Goal: Book appointment/travel/reservation

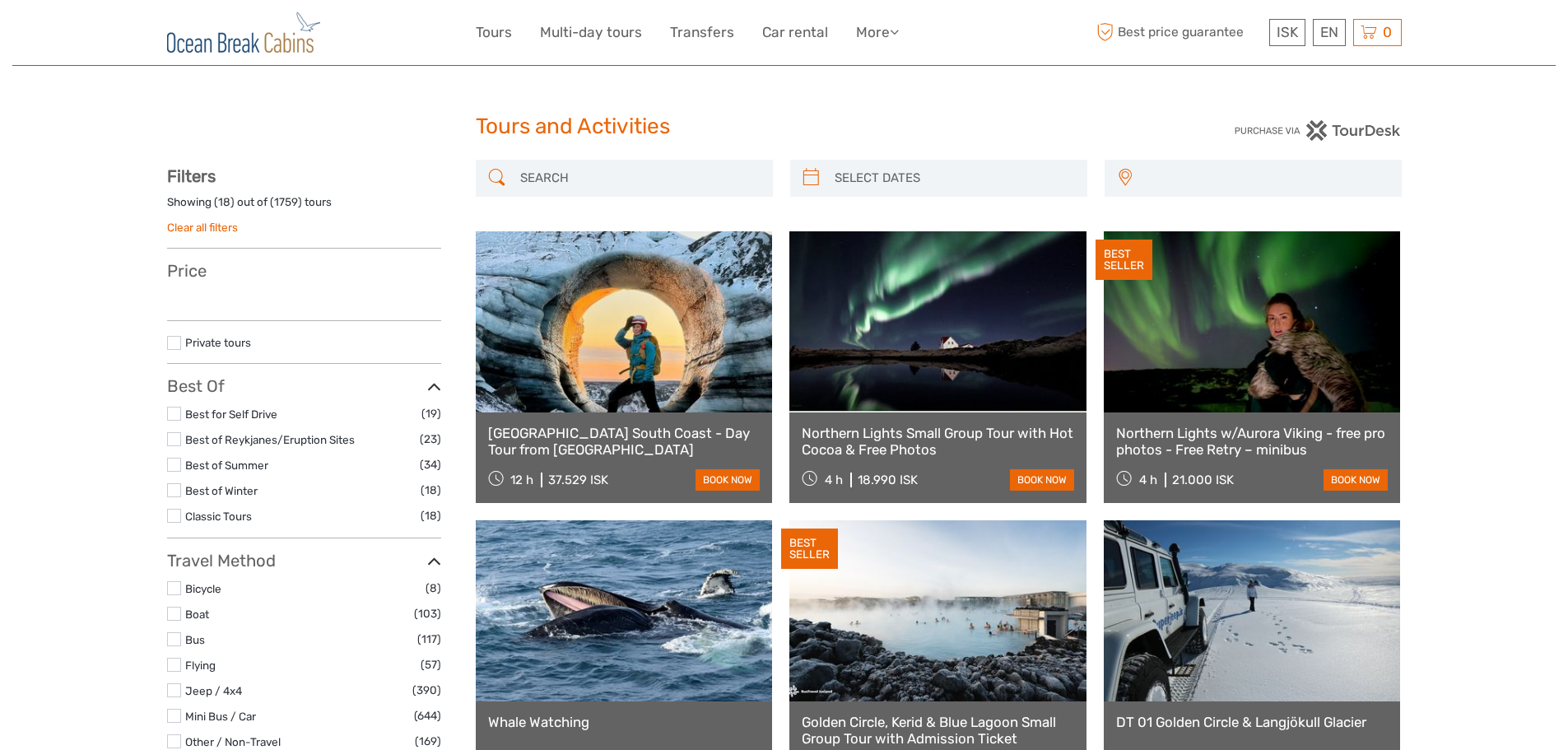
select select
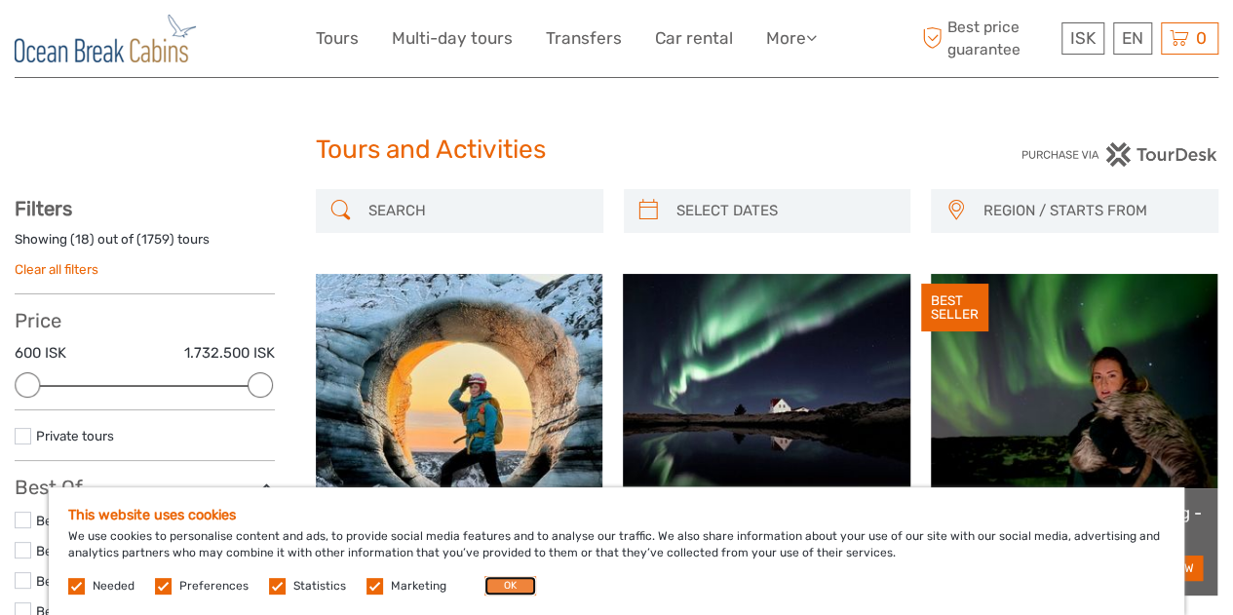
click at [502, 587] on button "OK" at bounding box center [510, 585] width 52 height 19
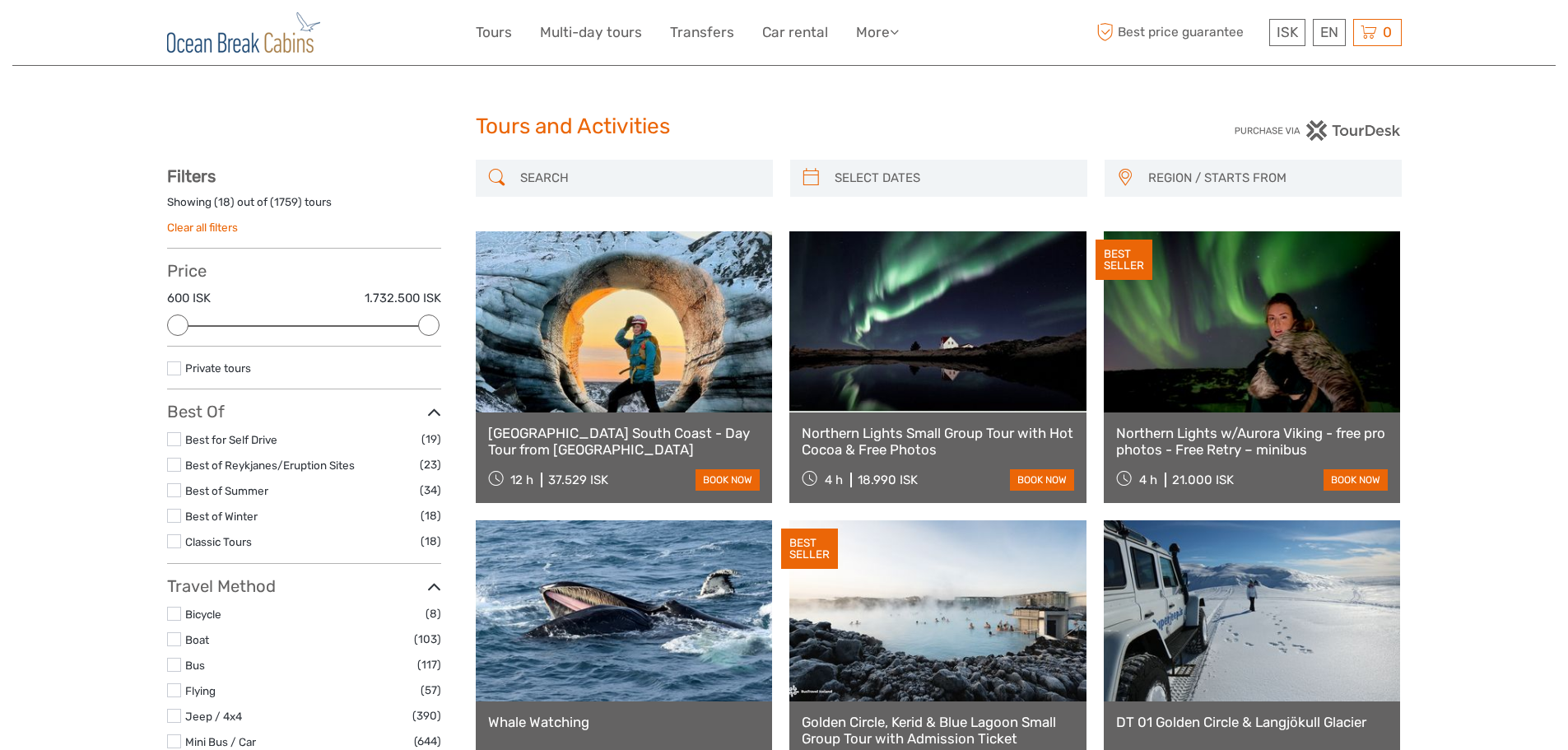
click at [557, 433] on link "Katla Ice Cave South Coast - Day Tour from Reykjavik" at bounding box center [624, 442] width 273 height 34
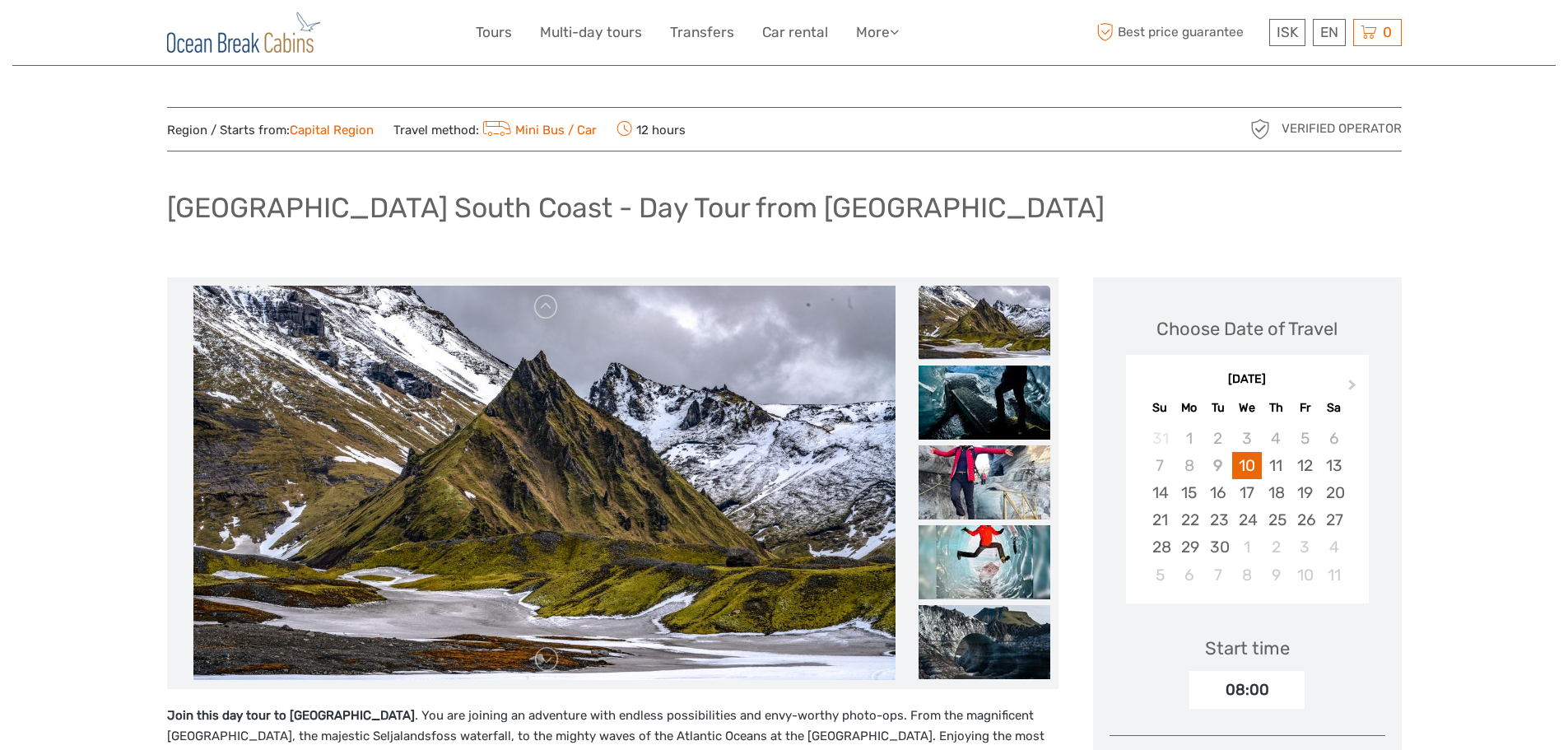
click at [972, 334] on img at bounding box center [985, 323] width 132 height 74
click at [981, 393] on img at bounding box center [985, 403] width 132 height 74
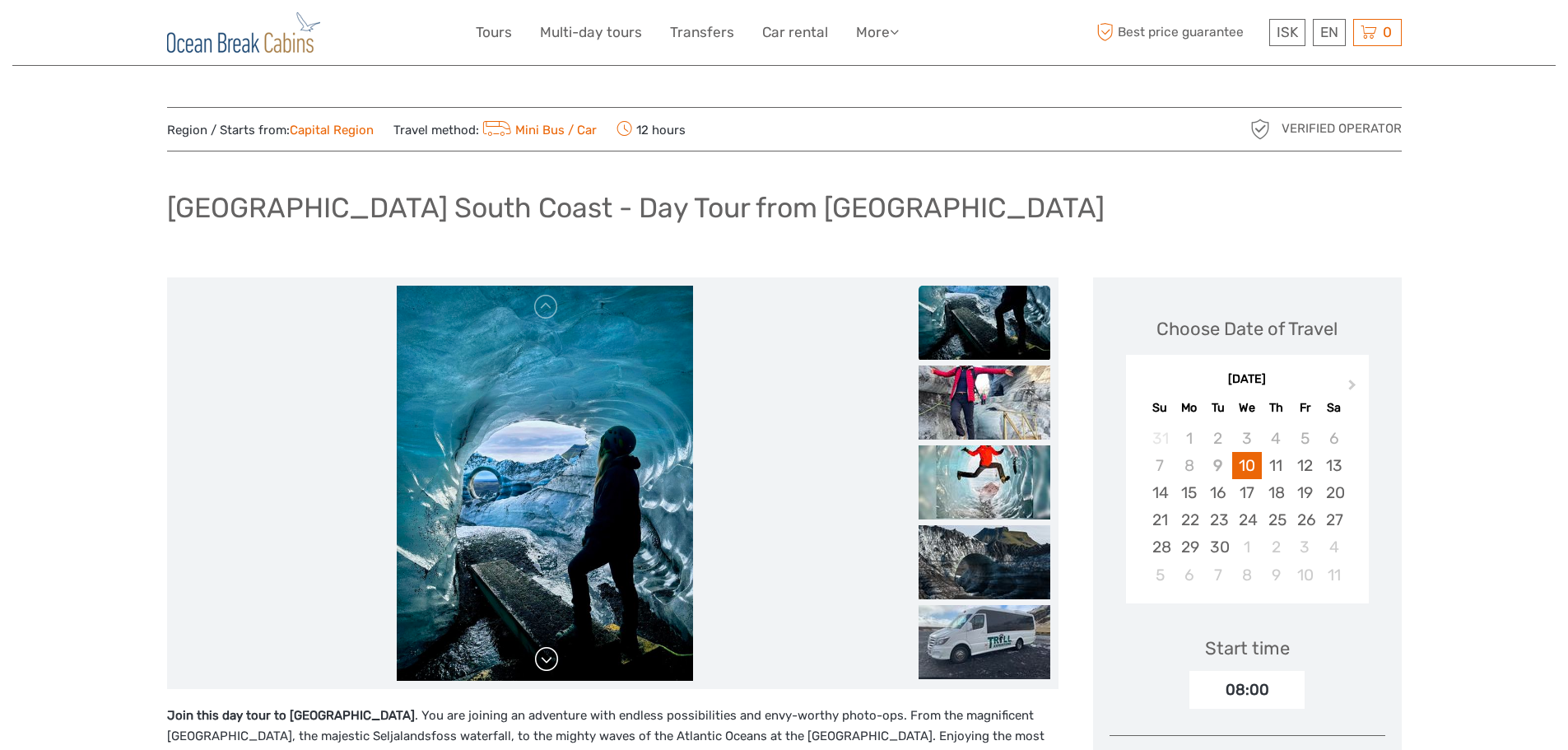
click at [545, 666] on link at bounding box center [546, 659] width 26 height 26
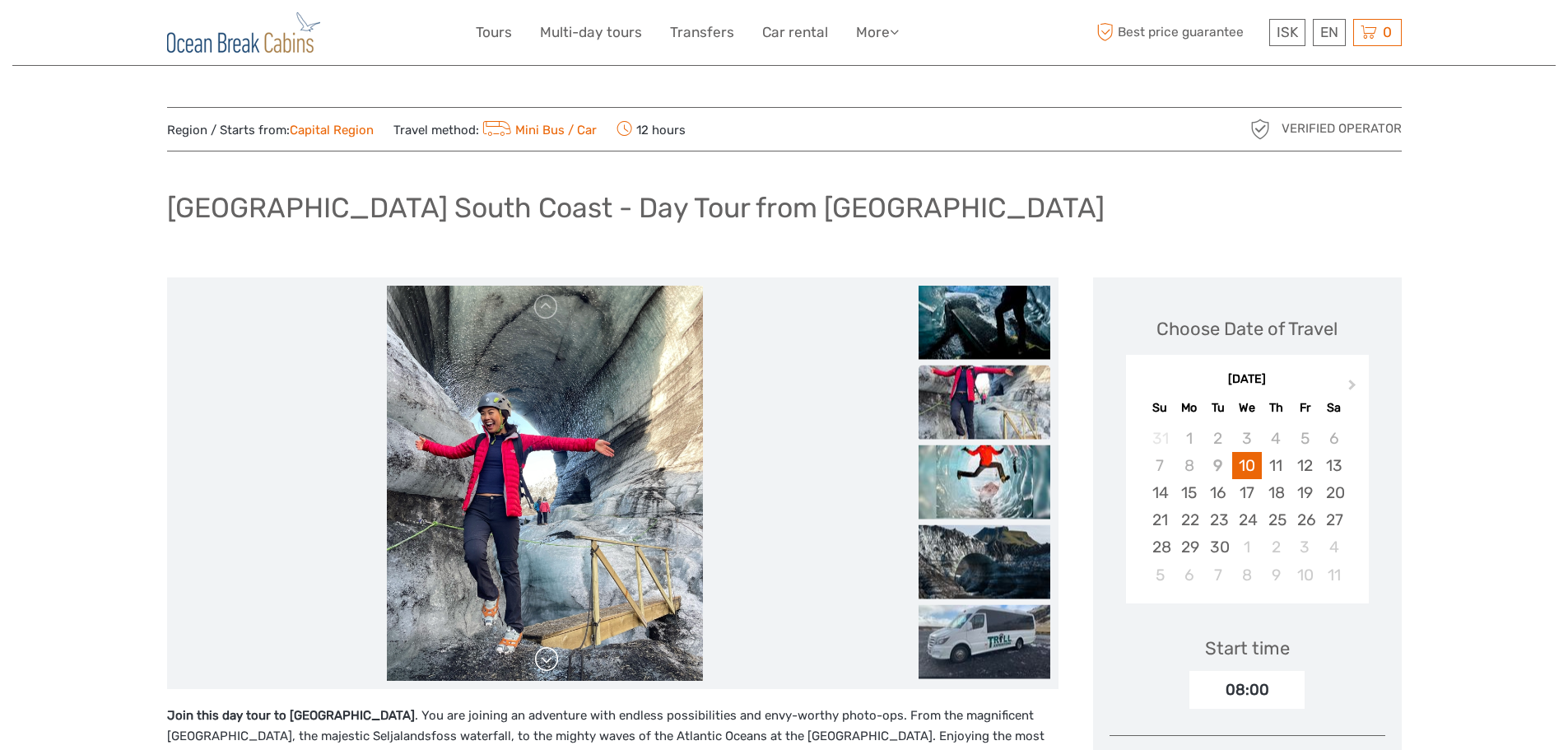
click at [545, 666] on link at bounding box center [546, 659] width 26 height 26
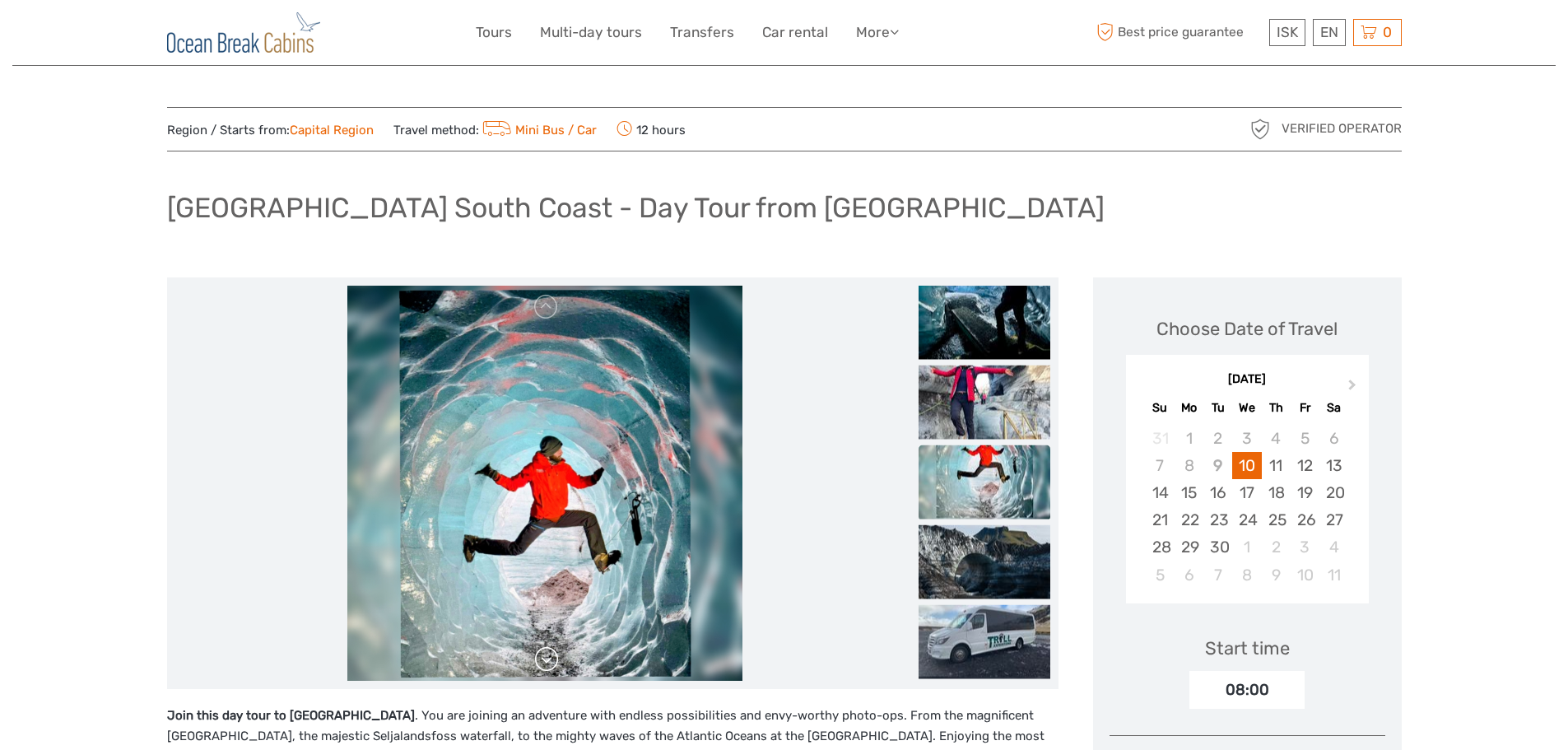
click at [545, 666] on link at bounding box center [546, 659] width 26 height 26
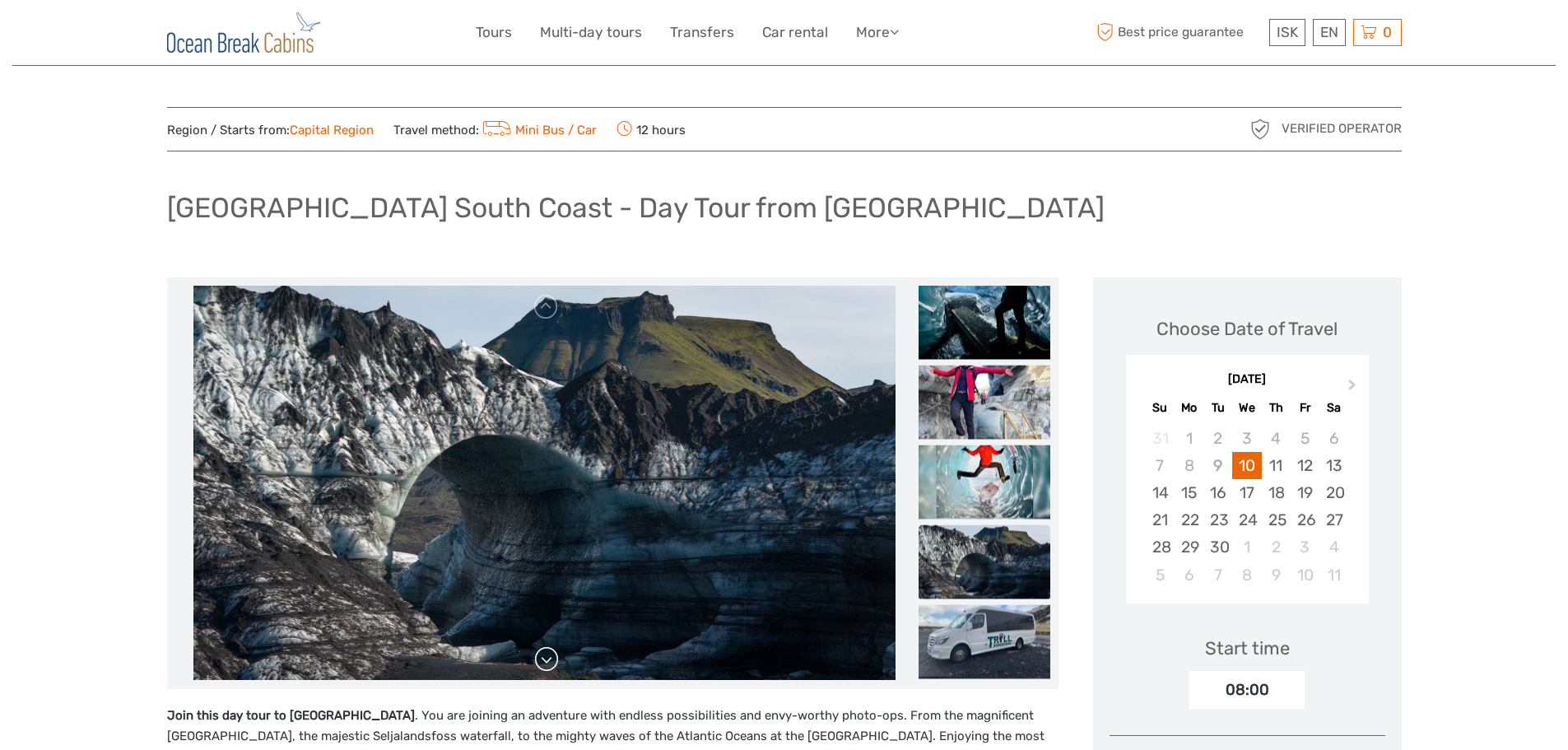
click at [545, 666] on link at bounding box center [546, 659] width 26 height 26
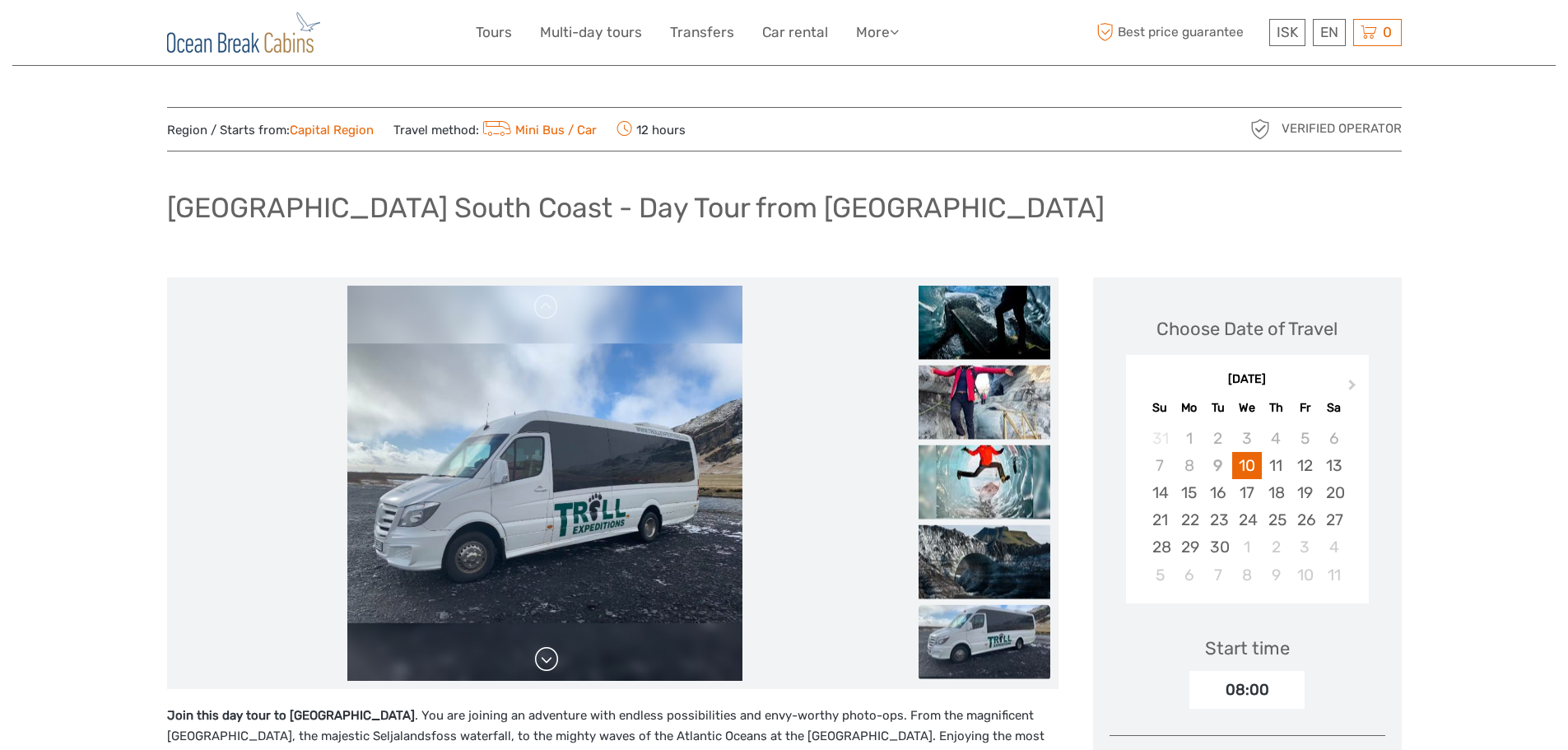
click at [545, 666] on link at bounding box center [546, 659] width 26 height 26
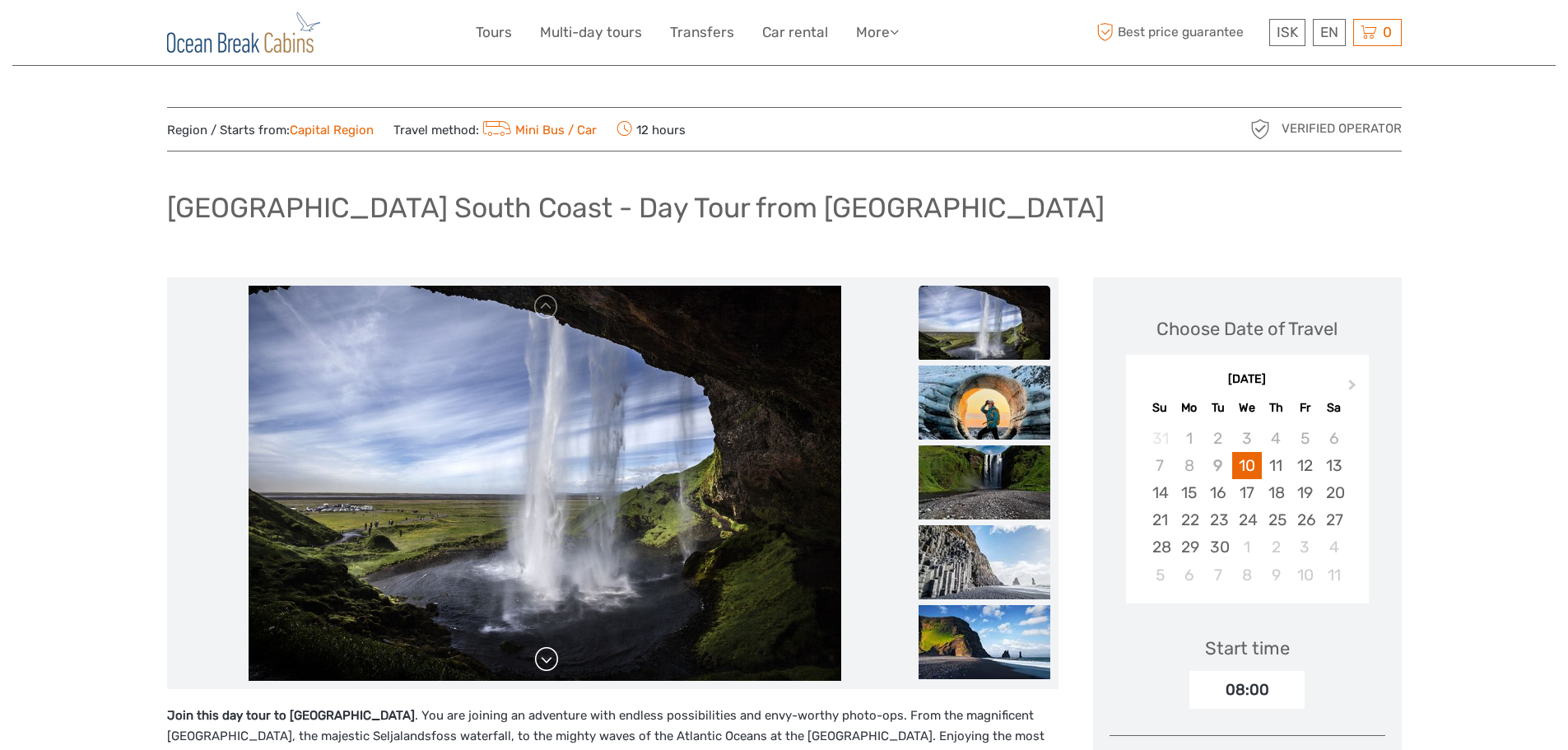
click at [545, 666] on link at bounding box center [546, 659] width 26 height 26
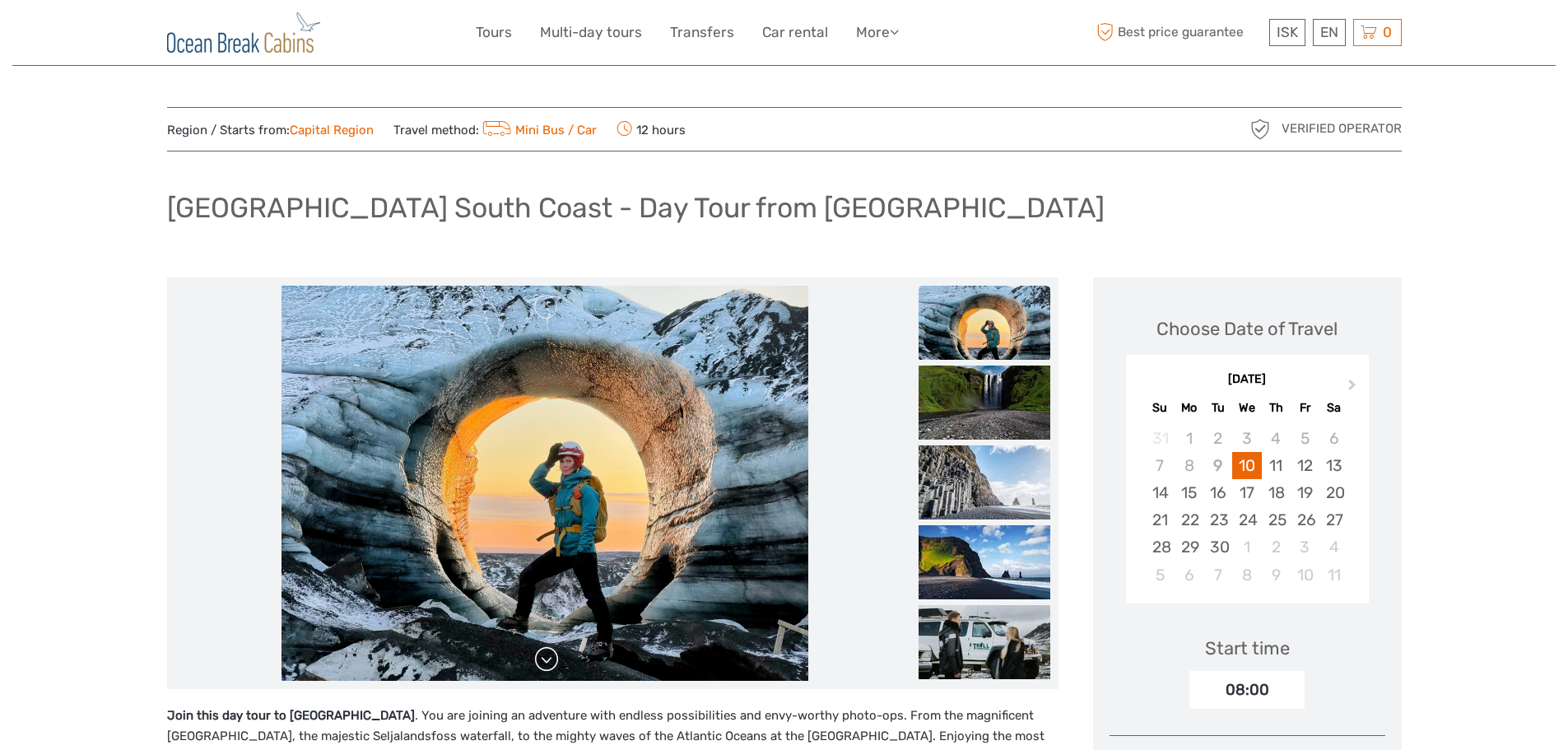
click at [545, 666] on link at bounding box center [546, 659] width 26 height 26
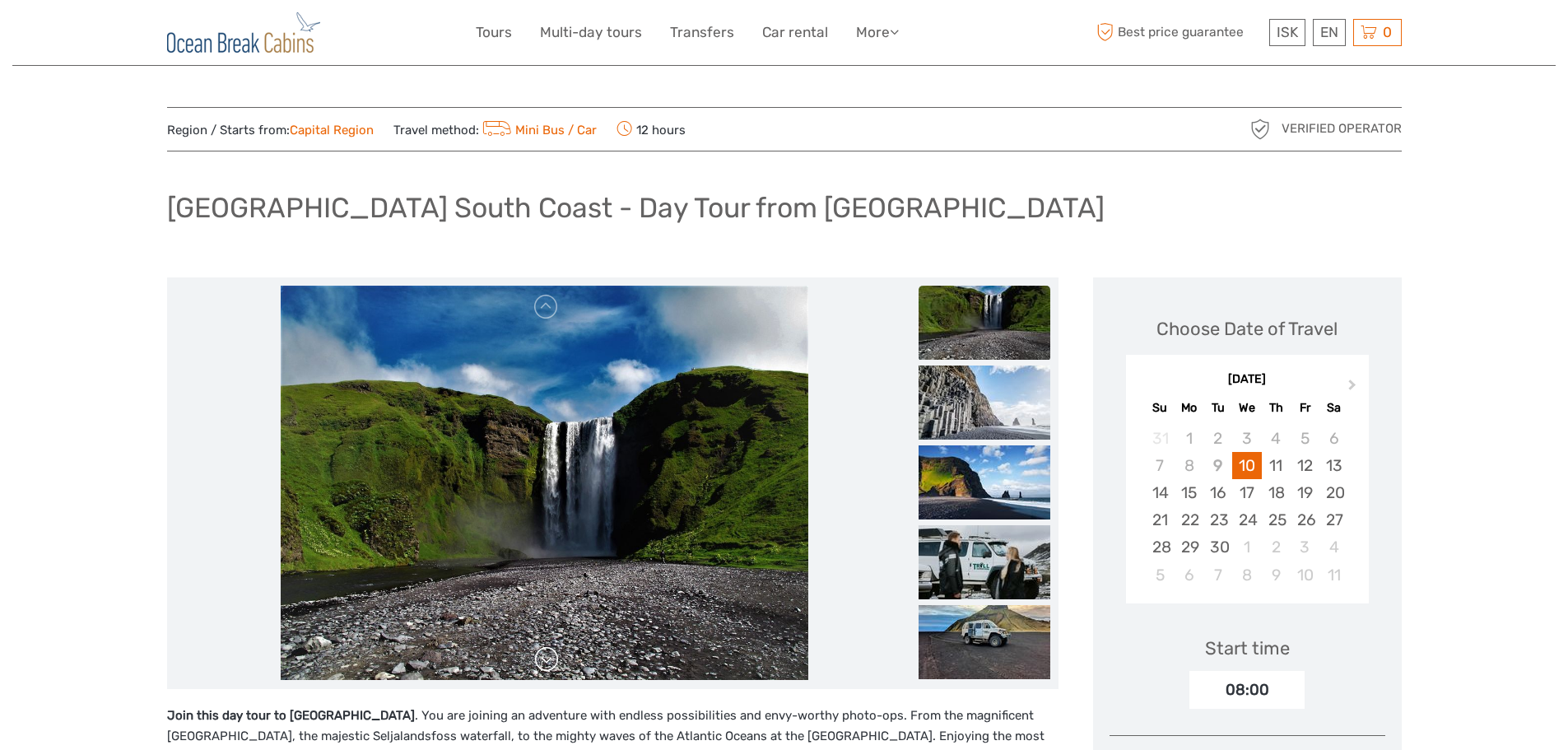
click at [545, 666] on link at bounding box center [546, 659] width 26 height 26
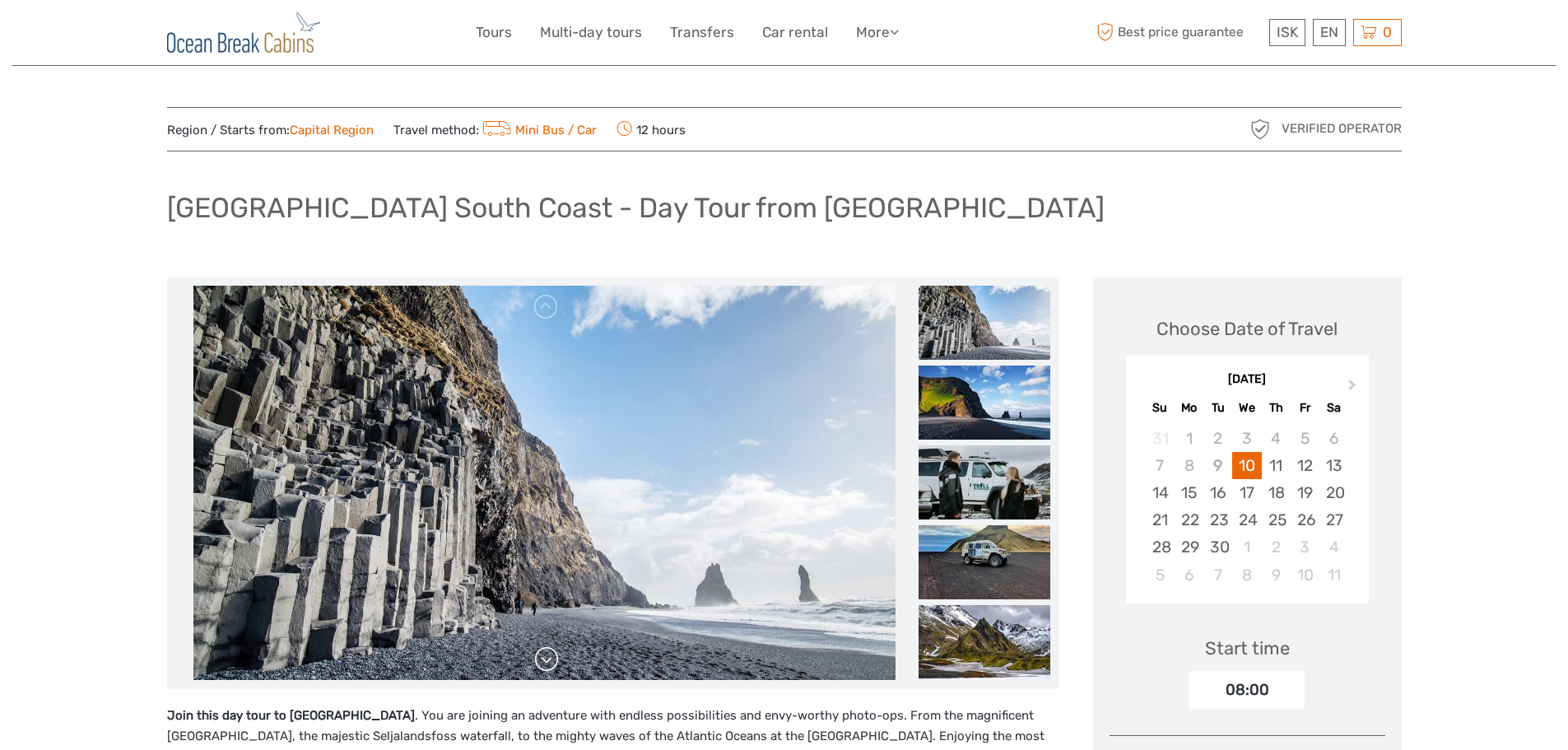
click at [545, 666] on link at bounding box center [546, 659] width 26 height 26
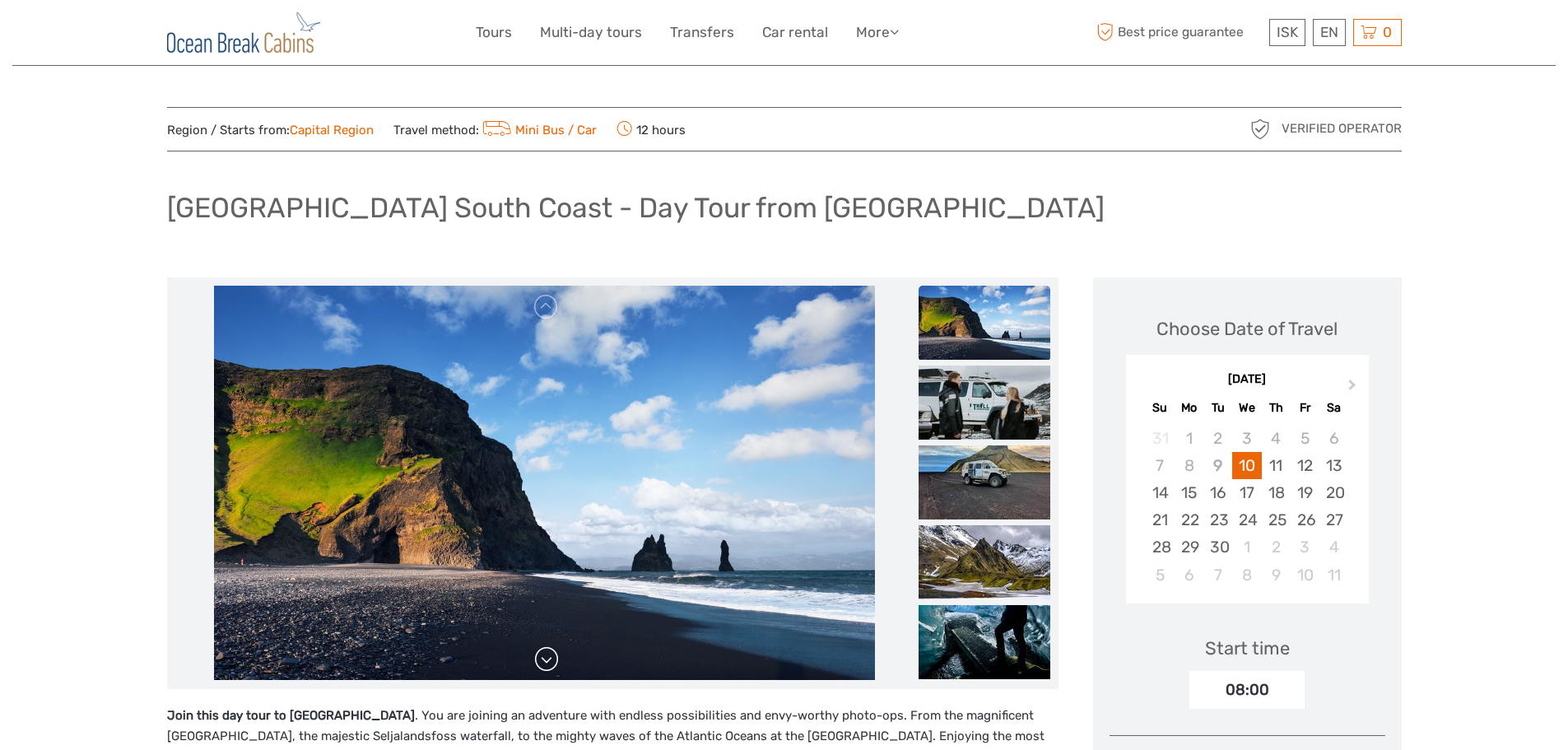
click at [545, 666] on link at bounding box center [546, 659] width 26 height 26
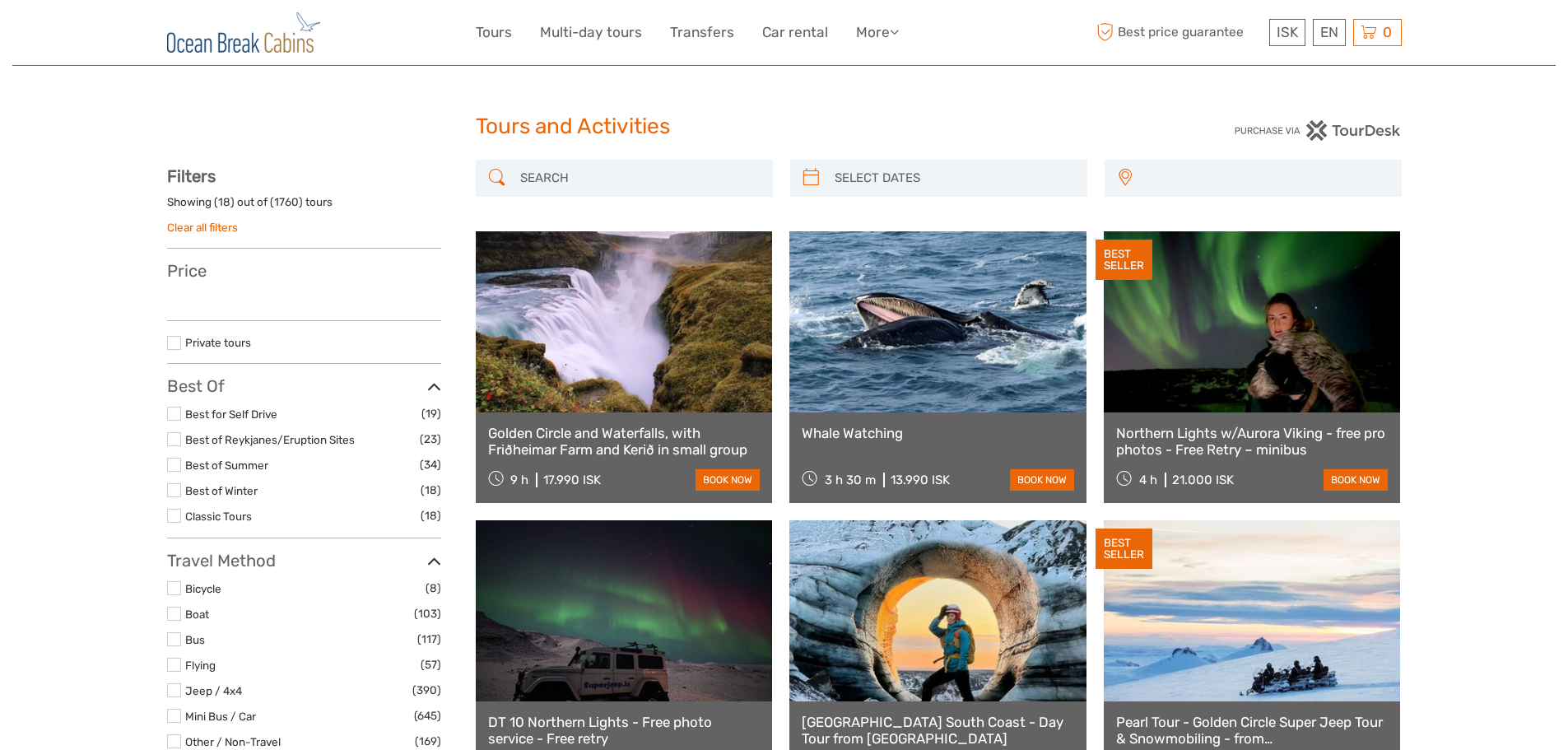
select select
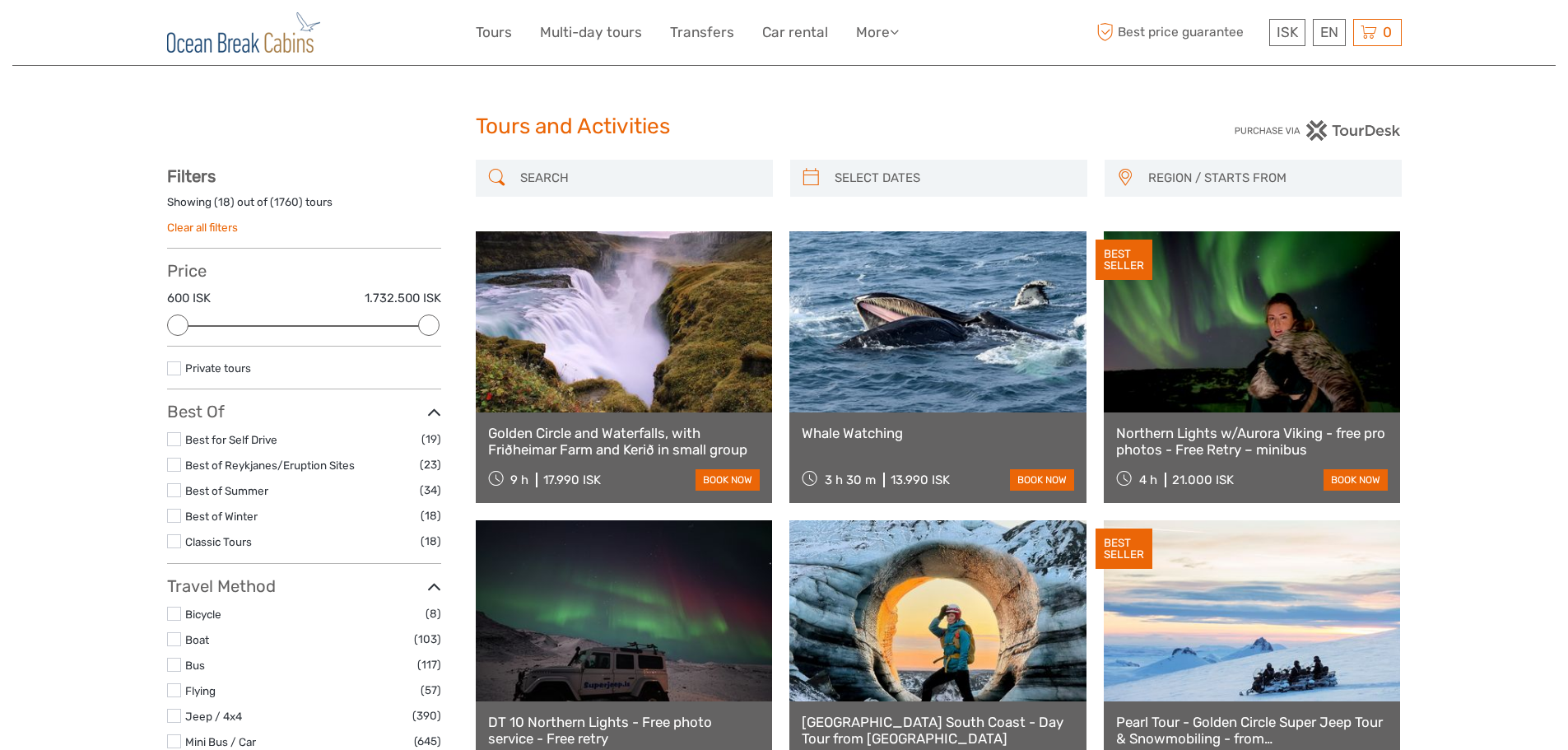
click at [889, 409] on link at bounding box center [939, 322] width 297 height 181
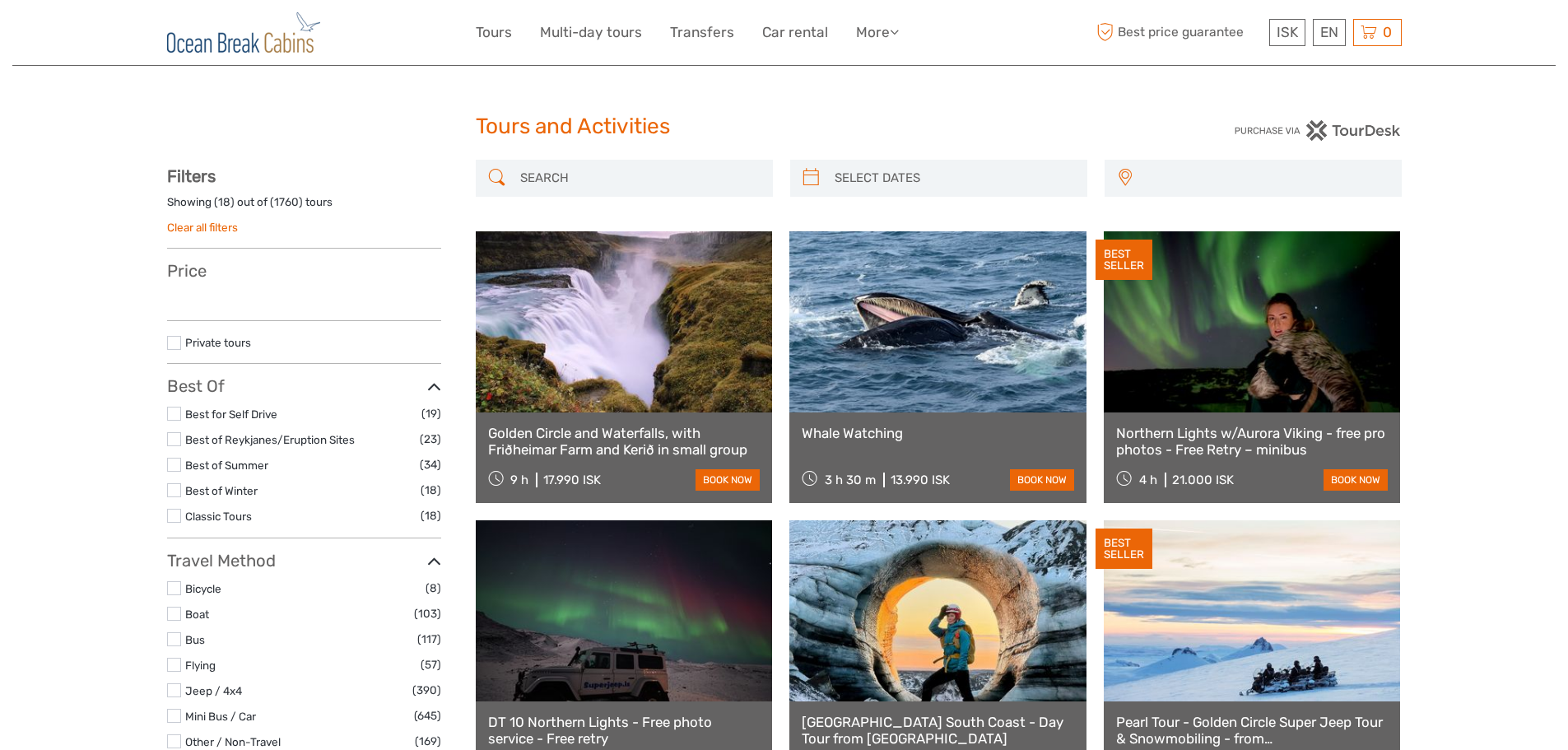
select select
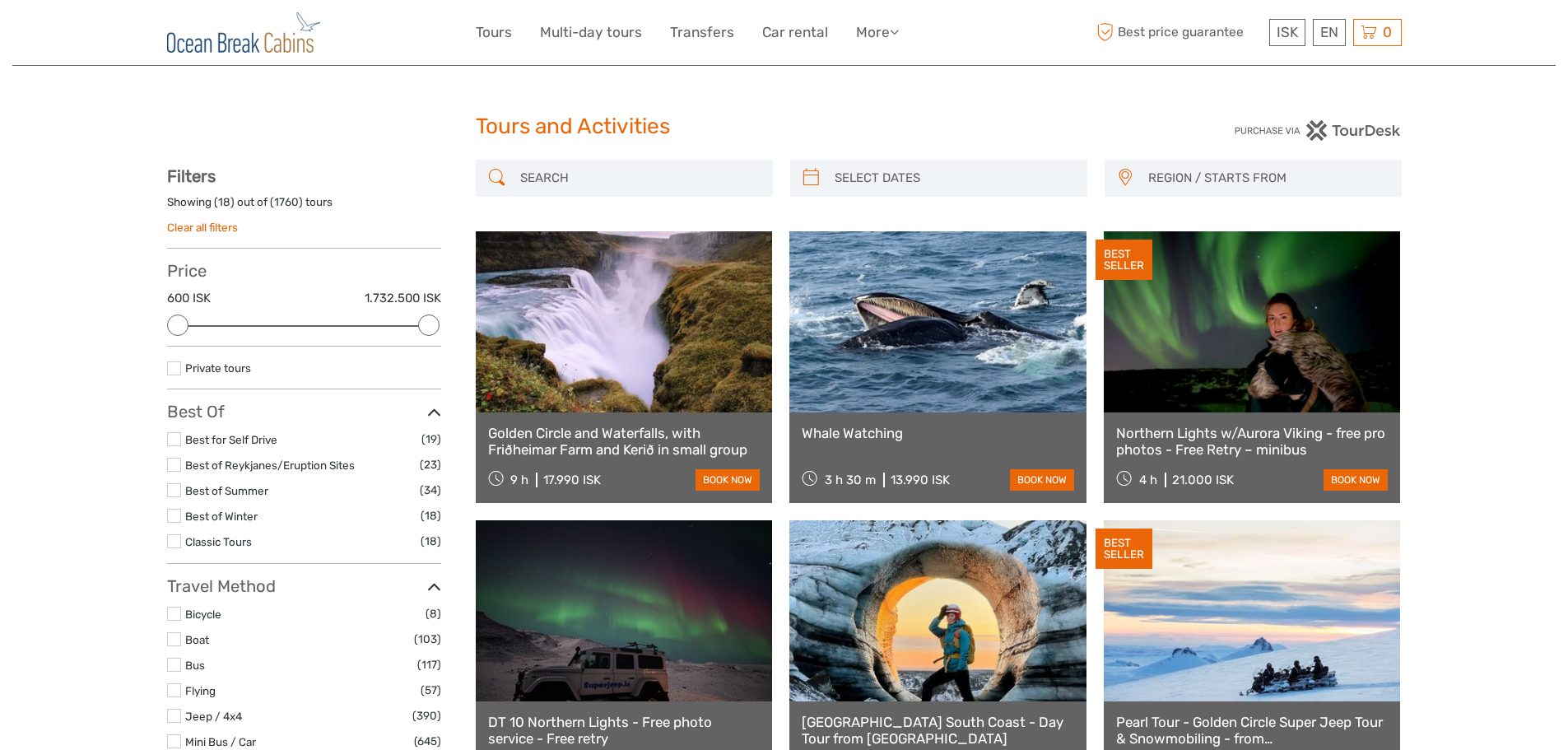
click at [1164, 177] on span "REGION / STARTS FROM" at bounding box center [1267, 178] width 253 height 27
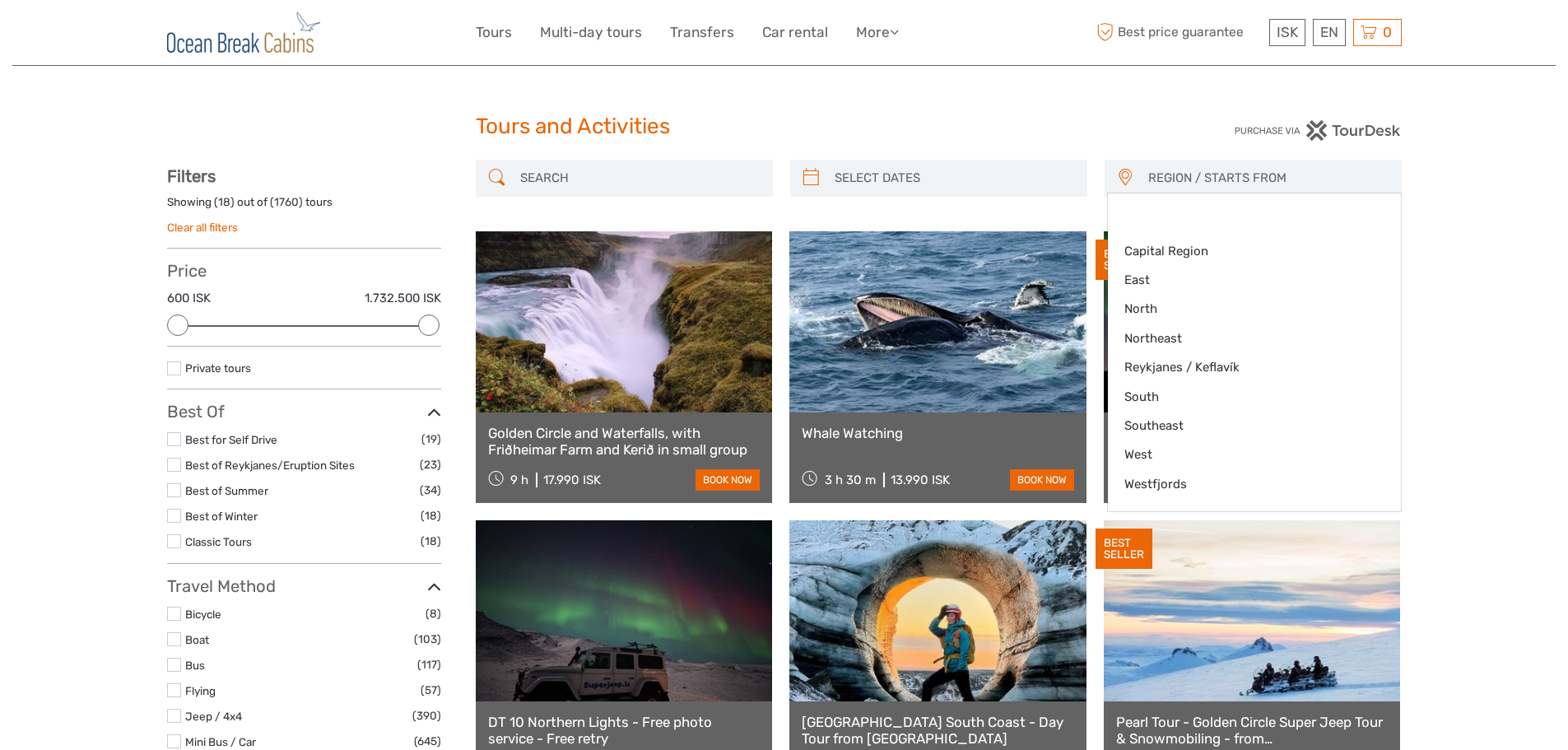
click at [1164, 177] on span "REGION / STARTS FROM" at bounding box center [1267, 178] width 253 height 27
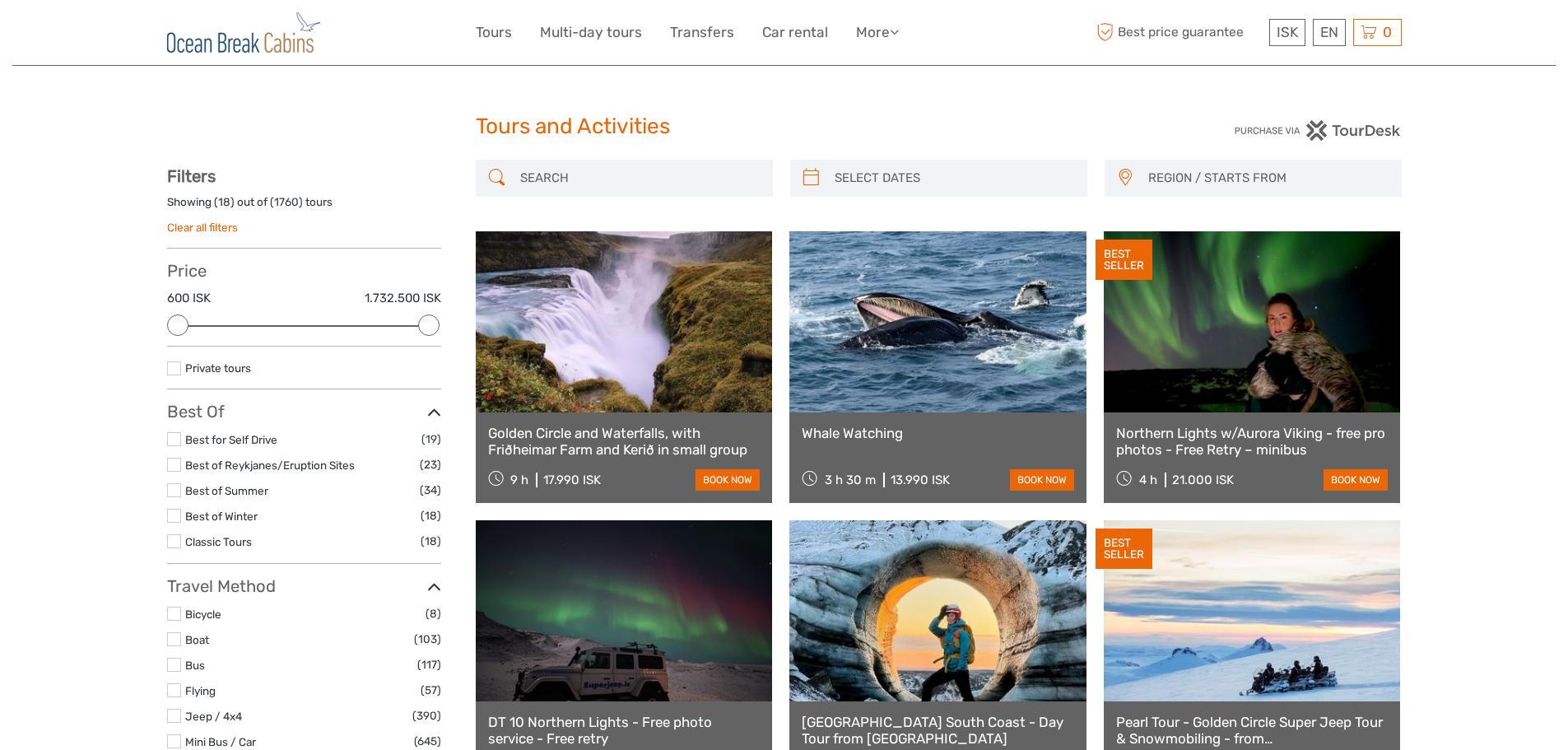
click at [1255, 366] on link at bounding box center [1253, 322] width 297 height 181
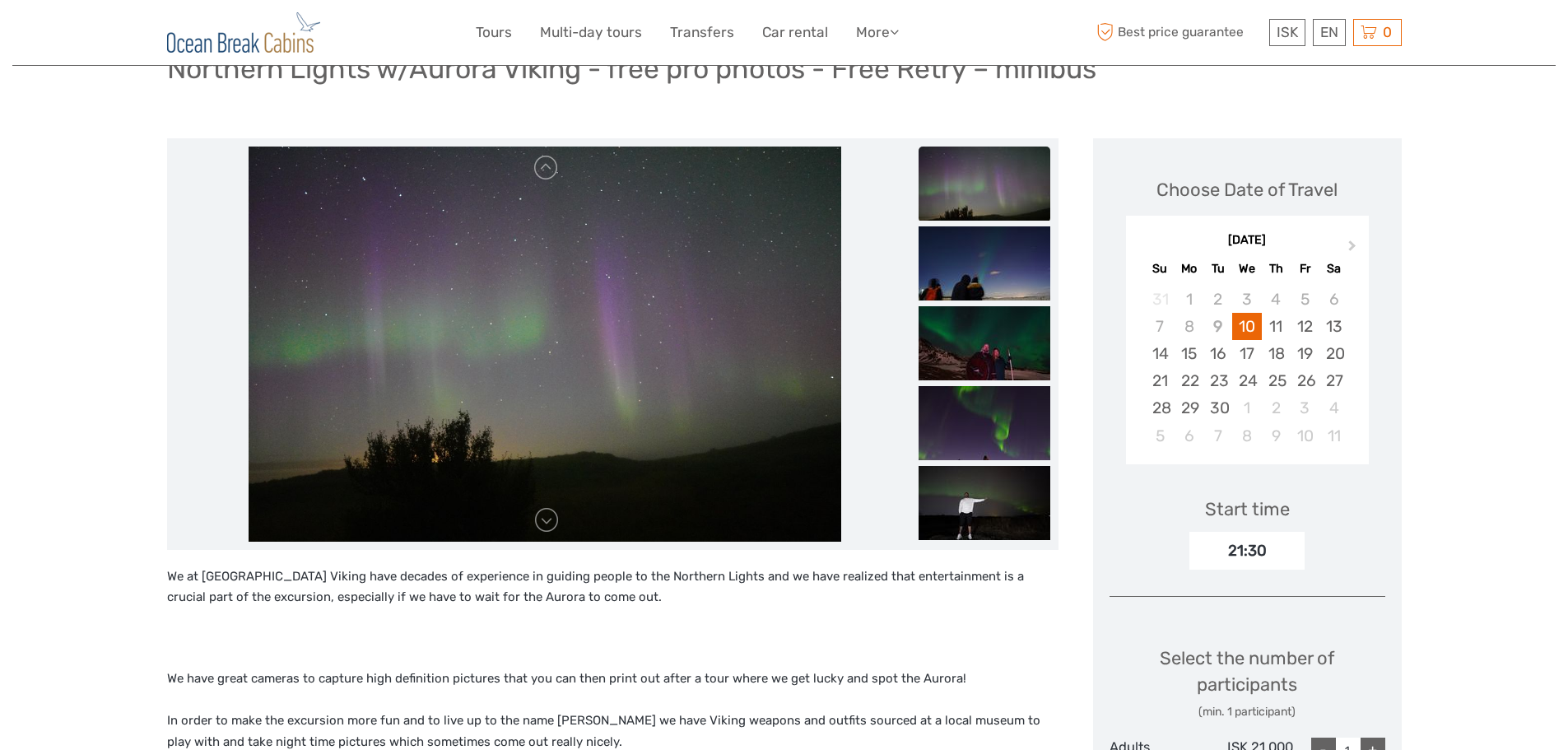
scroll to position [124, 0]
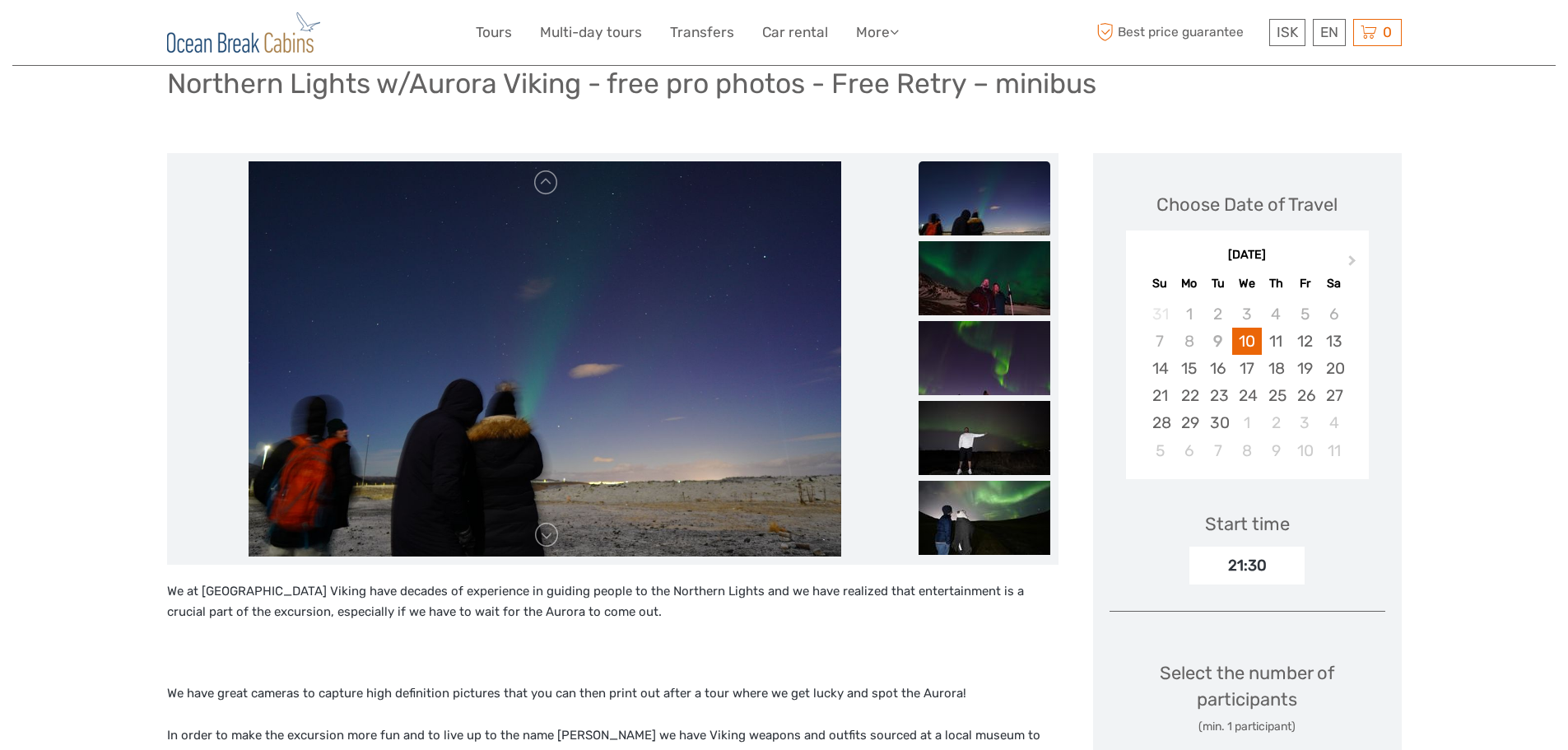
click at [1251, 565] on div "21:30" at bounding box center [1247, 565] width 115 height 38
click at [1284, 347] on div "11" at bounding box center [1277, 341] width 29 height 27
click at [1358, 272] on button "Next Month" at bounding box center [1353, 264] width 26 height 26
click at [1353, 259] on span "Next Month" at bounding box center [1353, 264] width 0 height 24
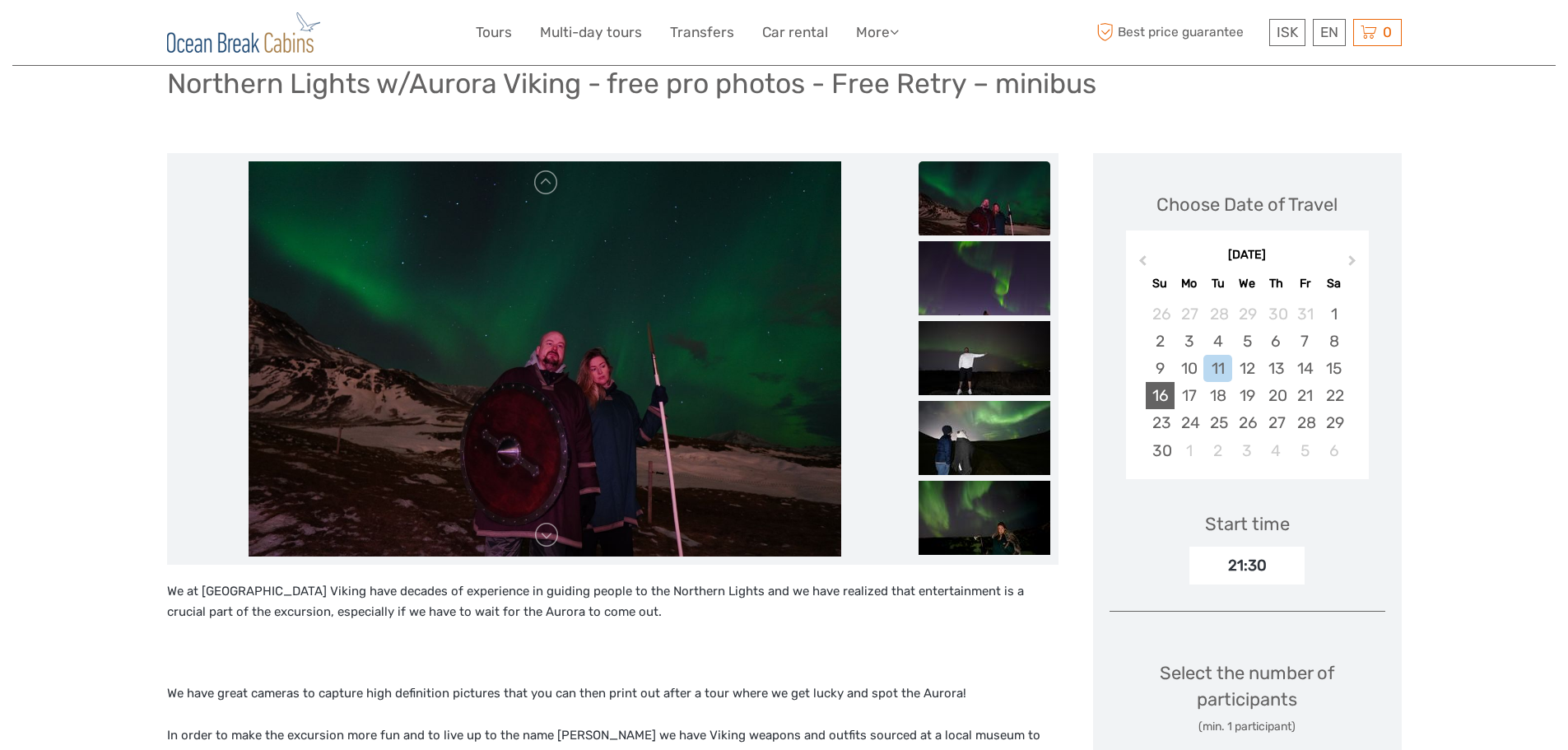
click at [1169, 395] on div "16" at bounding box center [1161, 395] width 29 height 27
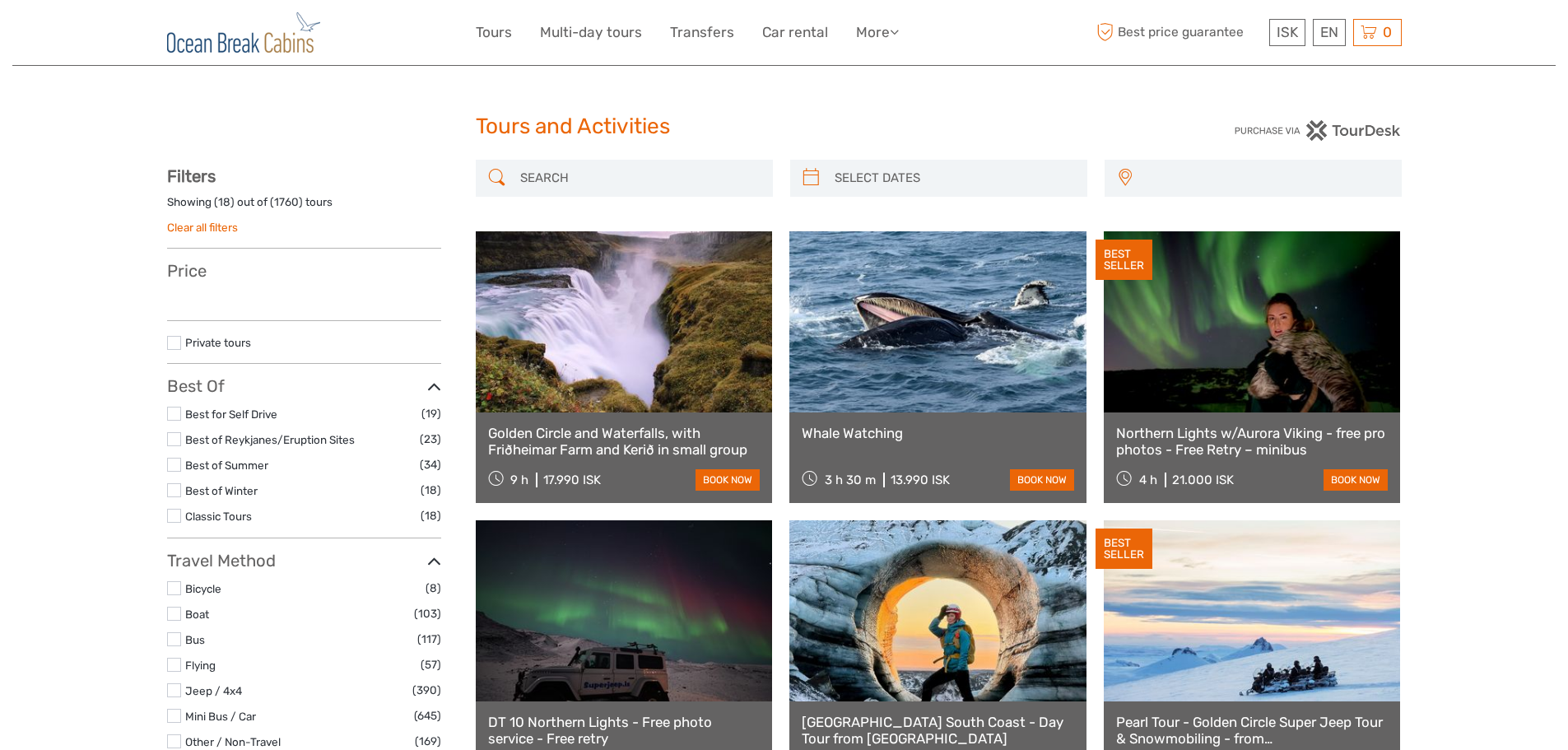
select select
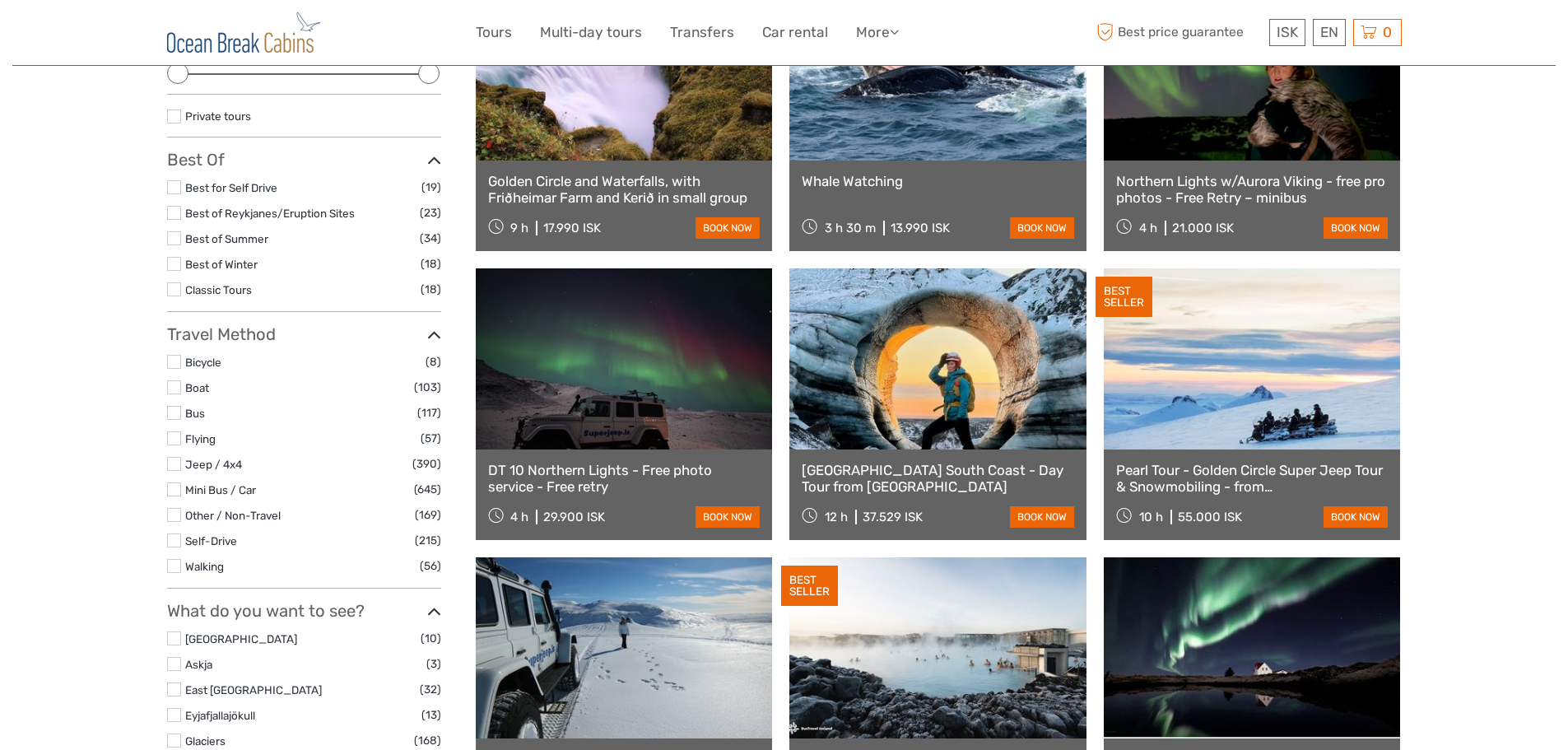
scroll to position [256, 0]
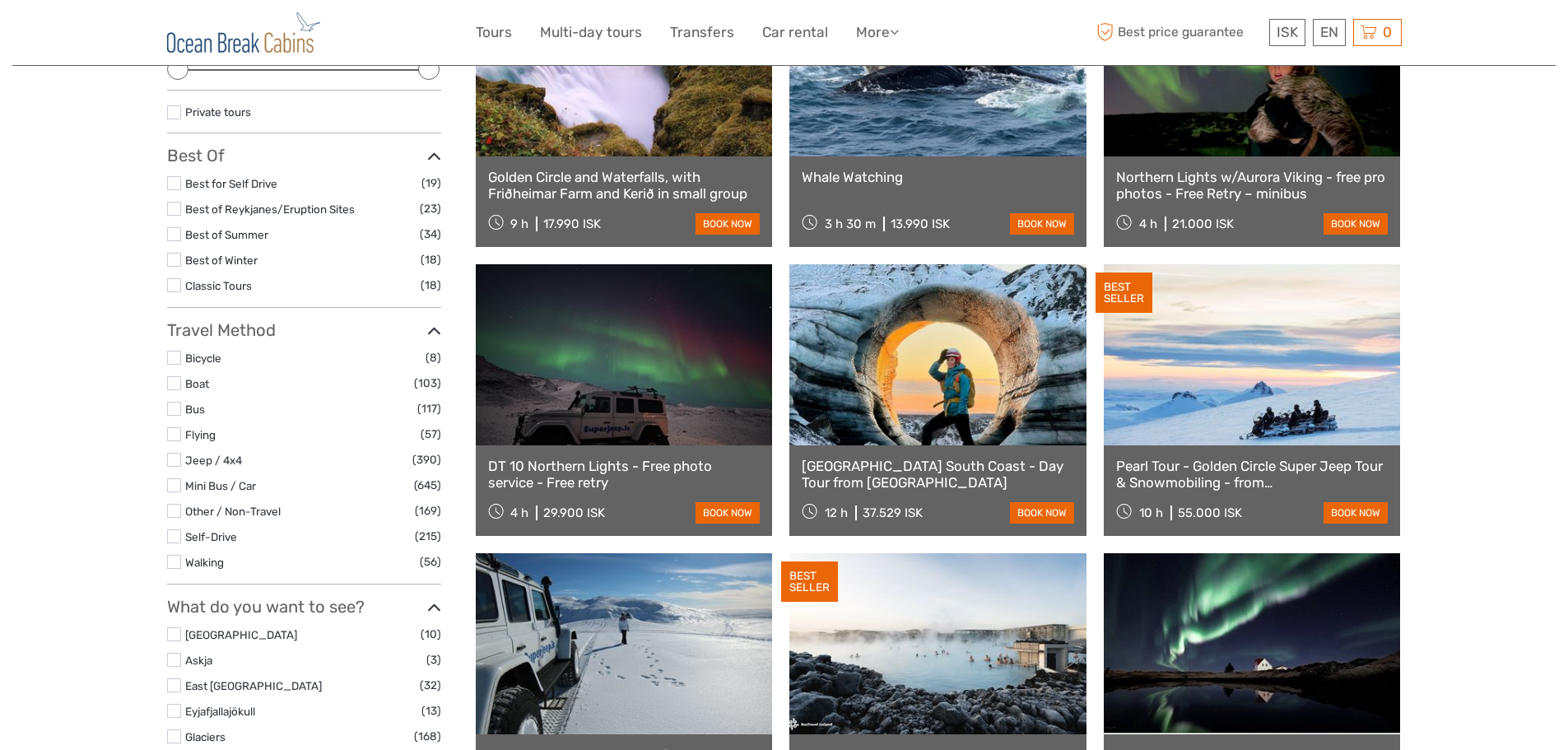
click at [610, 377] on link at bounding box center [624, 355] width 297 height 181
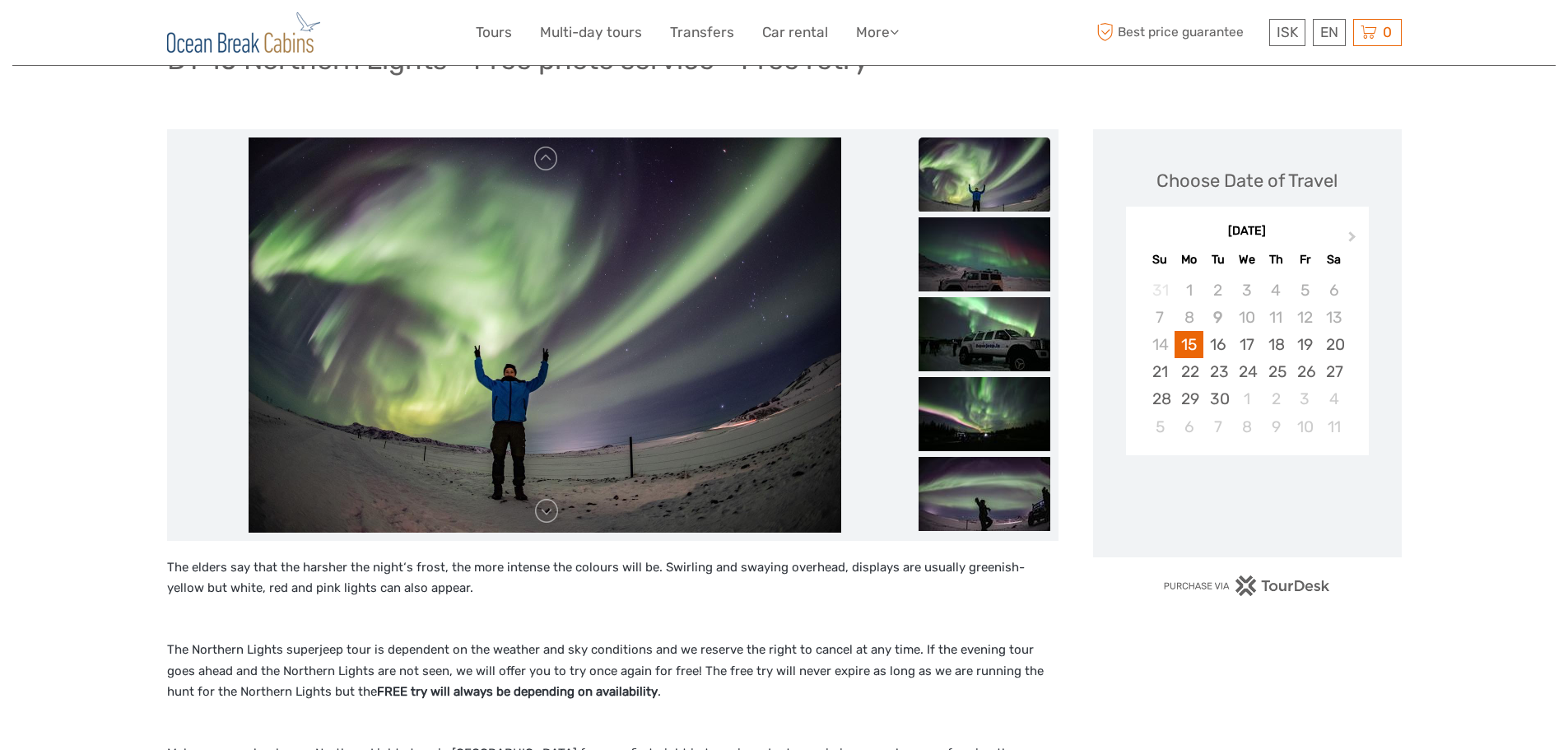
scroll to position [155, 0]
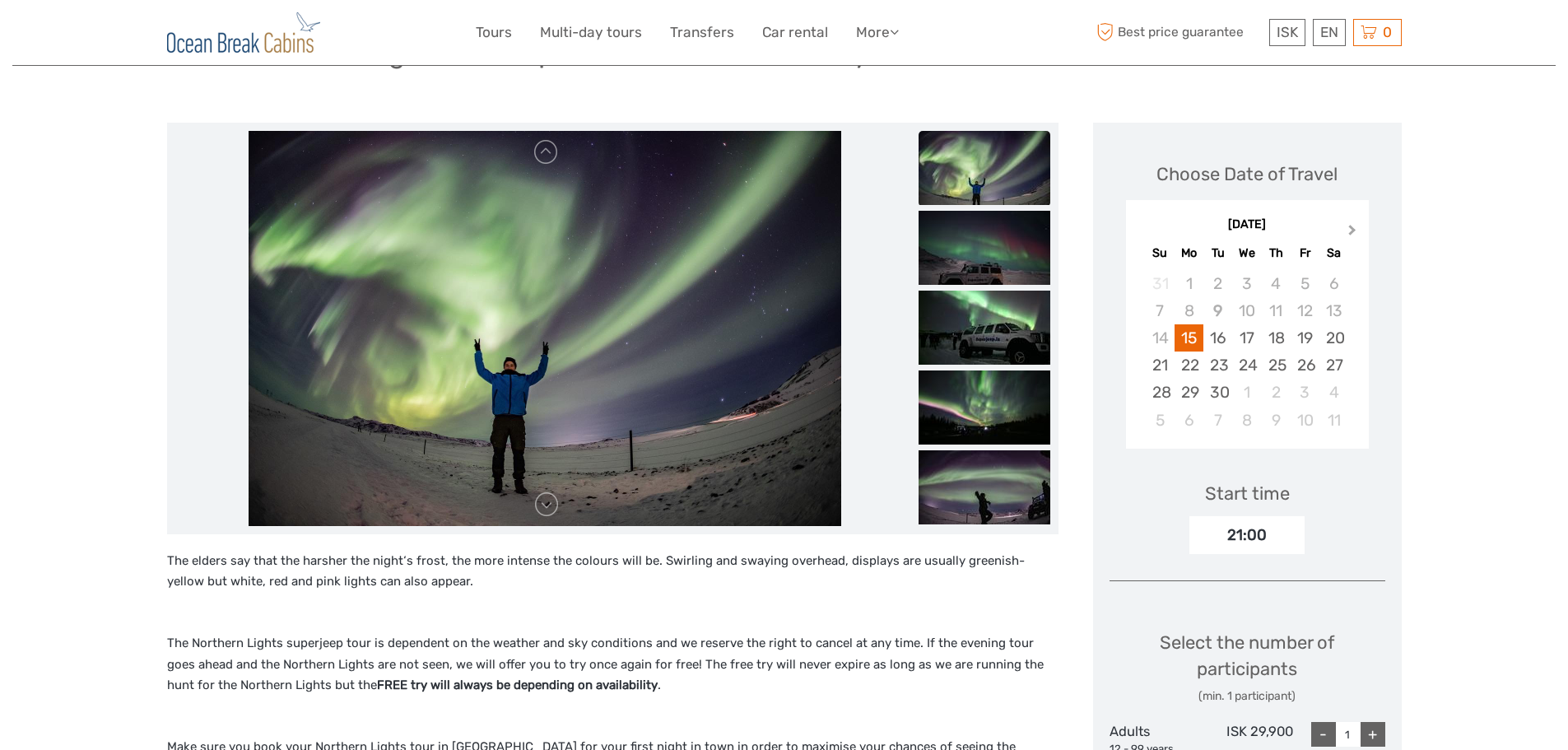
click at [1355, 226] on button "Next Month" at bounding box center [1353, 233] width 26 height 26
click at [1353, 228] on span "Next Month" at bounding box center [1353, 233] width 0 height 24
click at [1166, 367] on div "16" at bounding box center [1161, 365] width 29 height 27
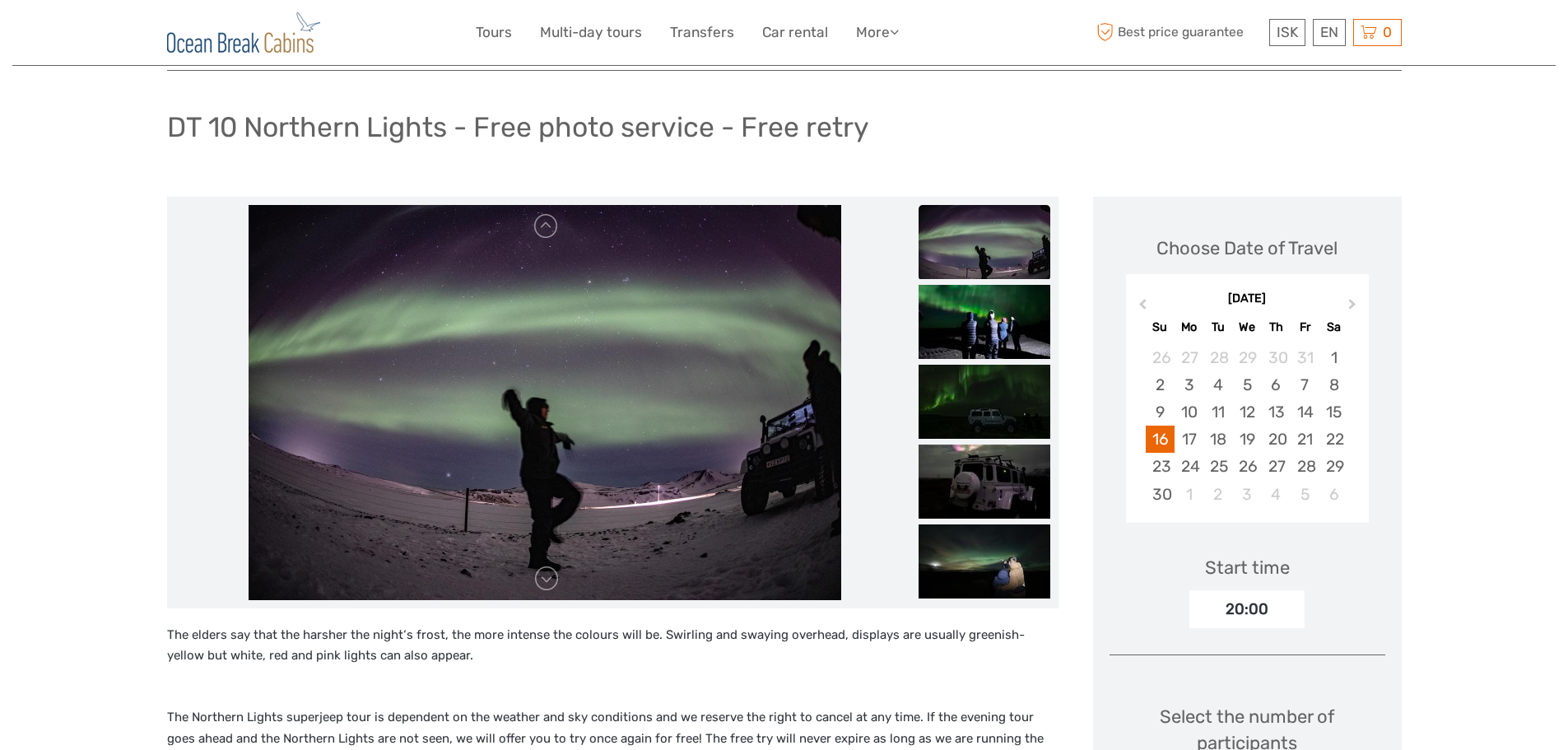
scroll to position [0, 0]
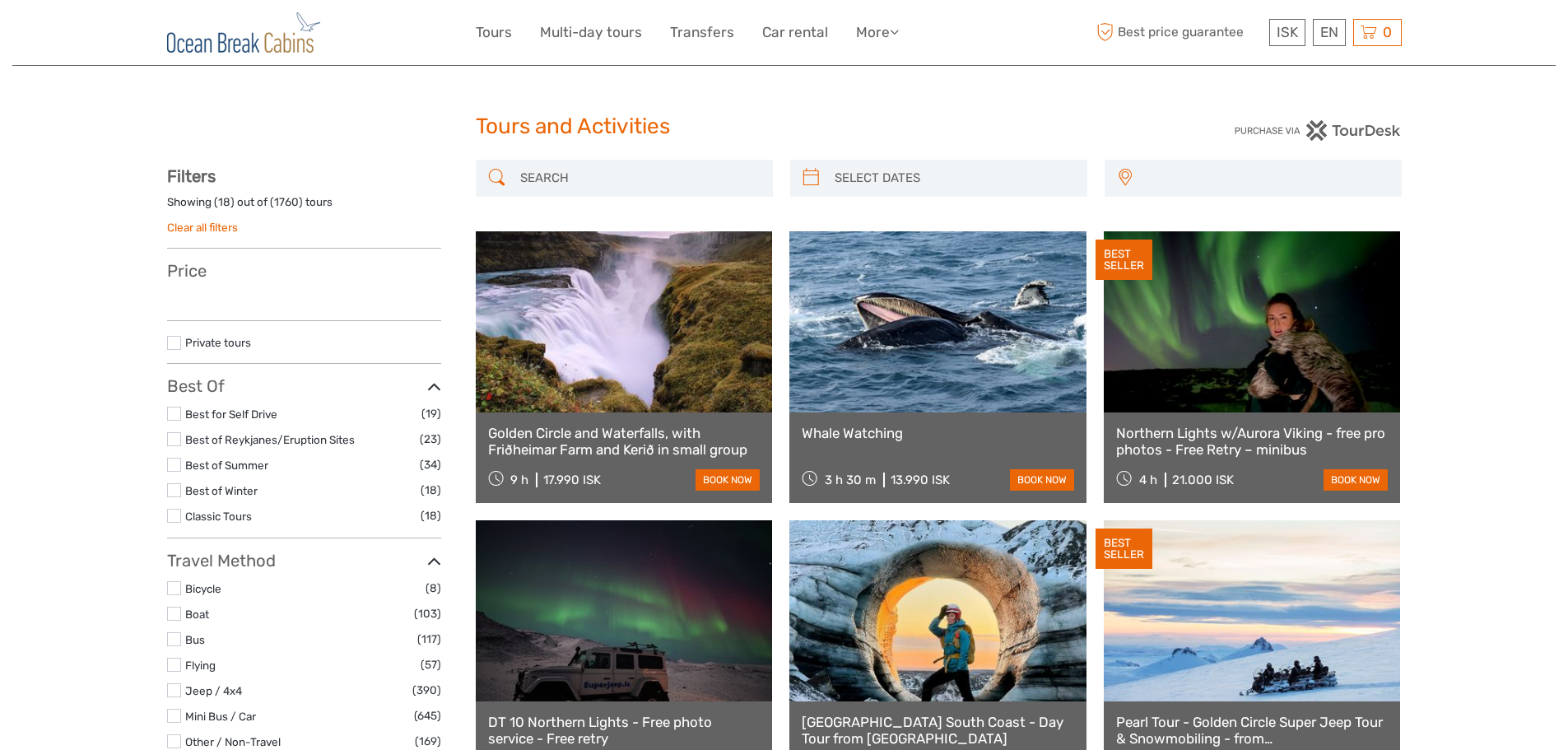
select select
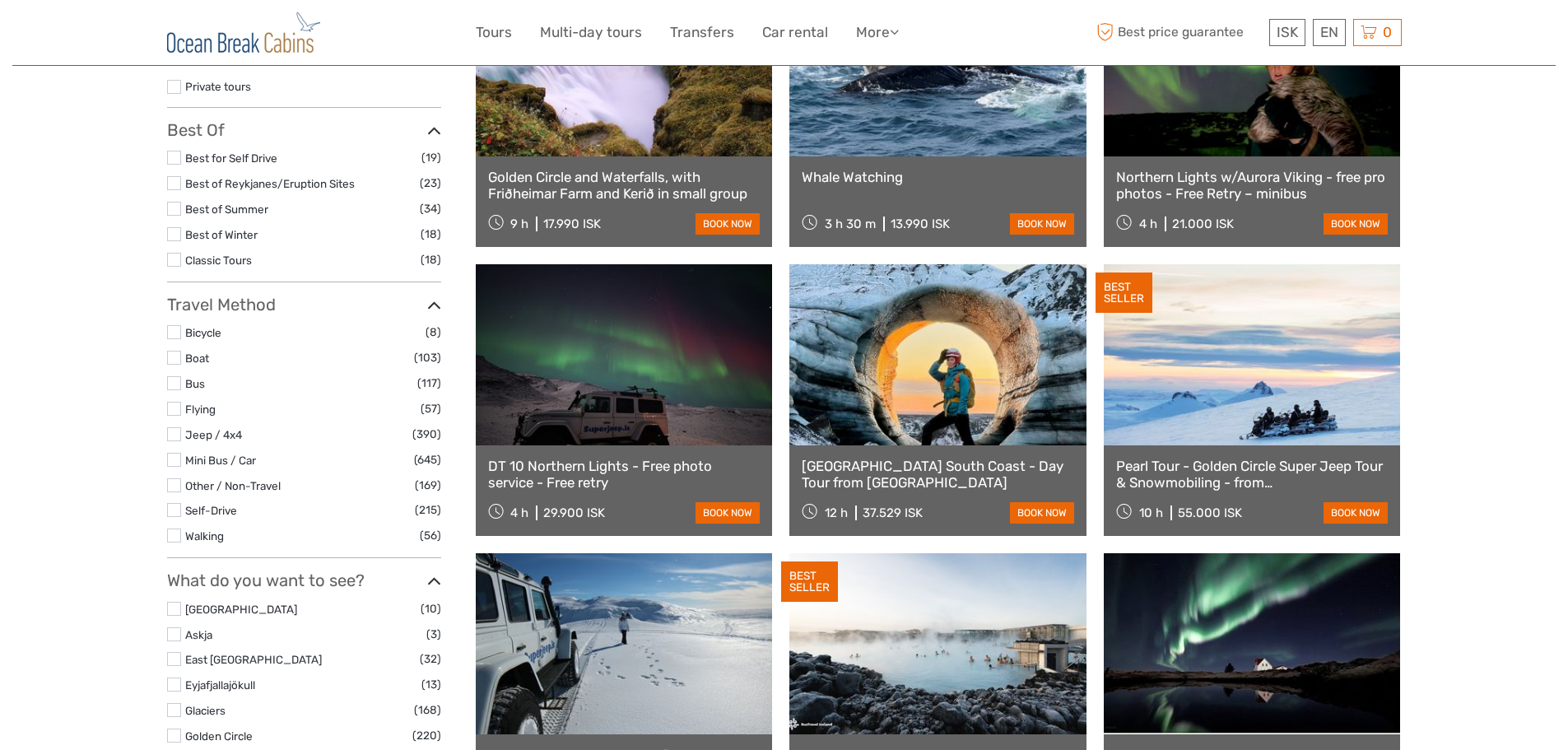
select select
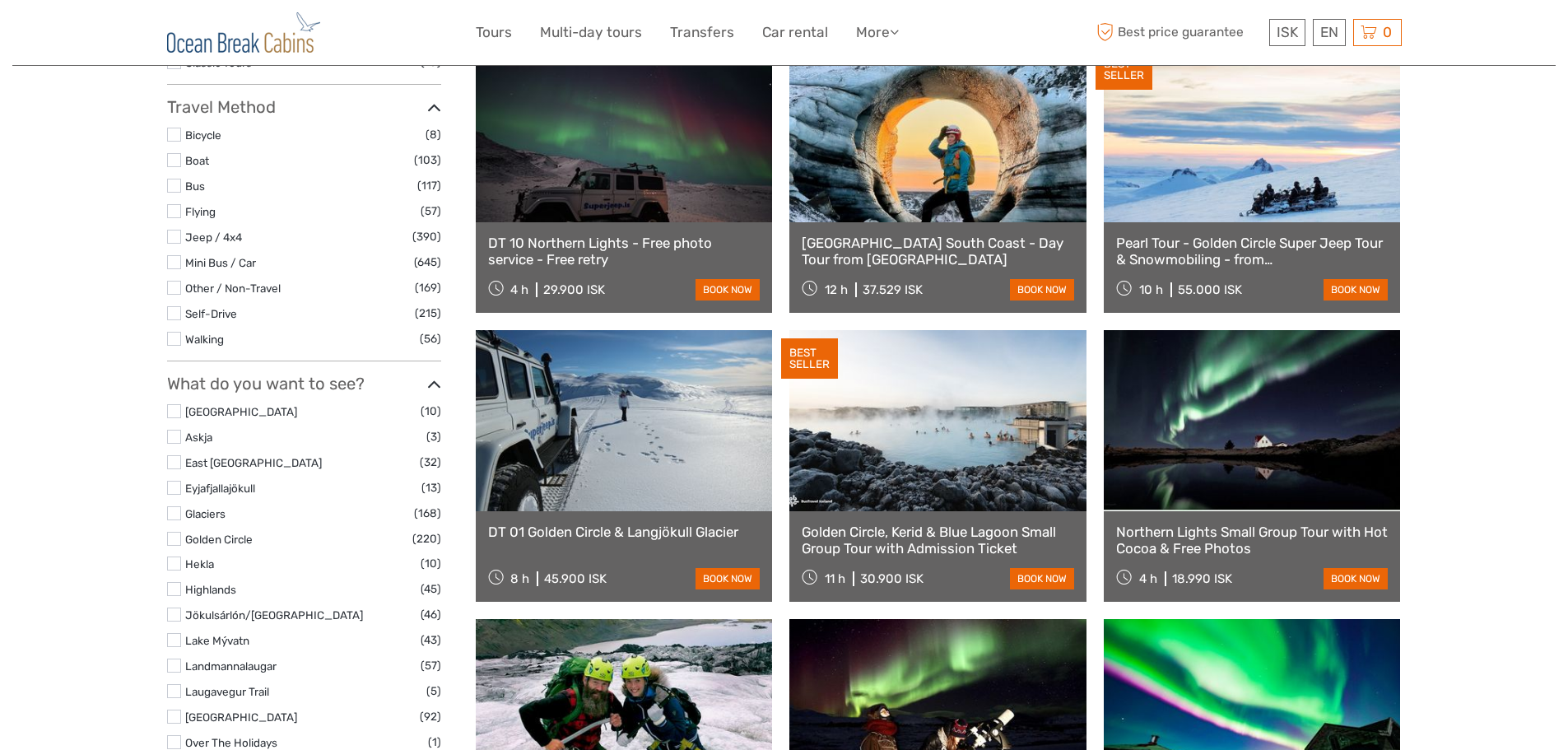
scroll to position [475, 0]
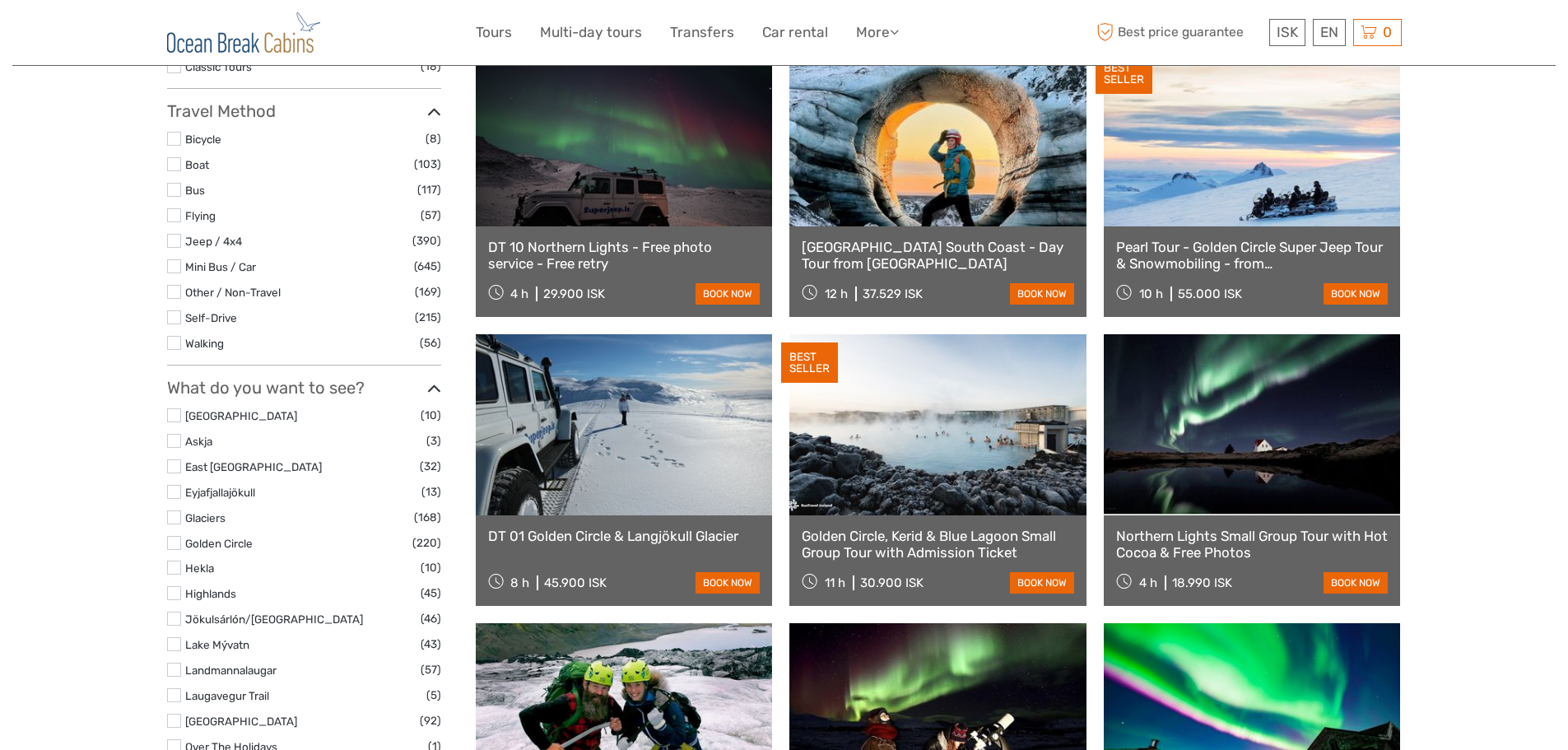
click at [1249, 259] on link "Pearl Tour - Golden Circle Super Jeep Tour & Snowmobiling - from [GEOGRAPHIC_DA…" at bounding box center [1252, 256] width 273 height 34
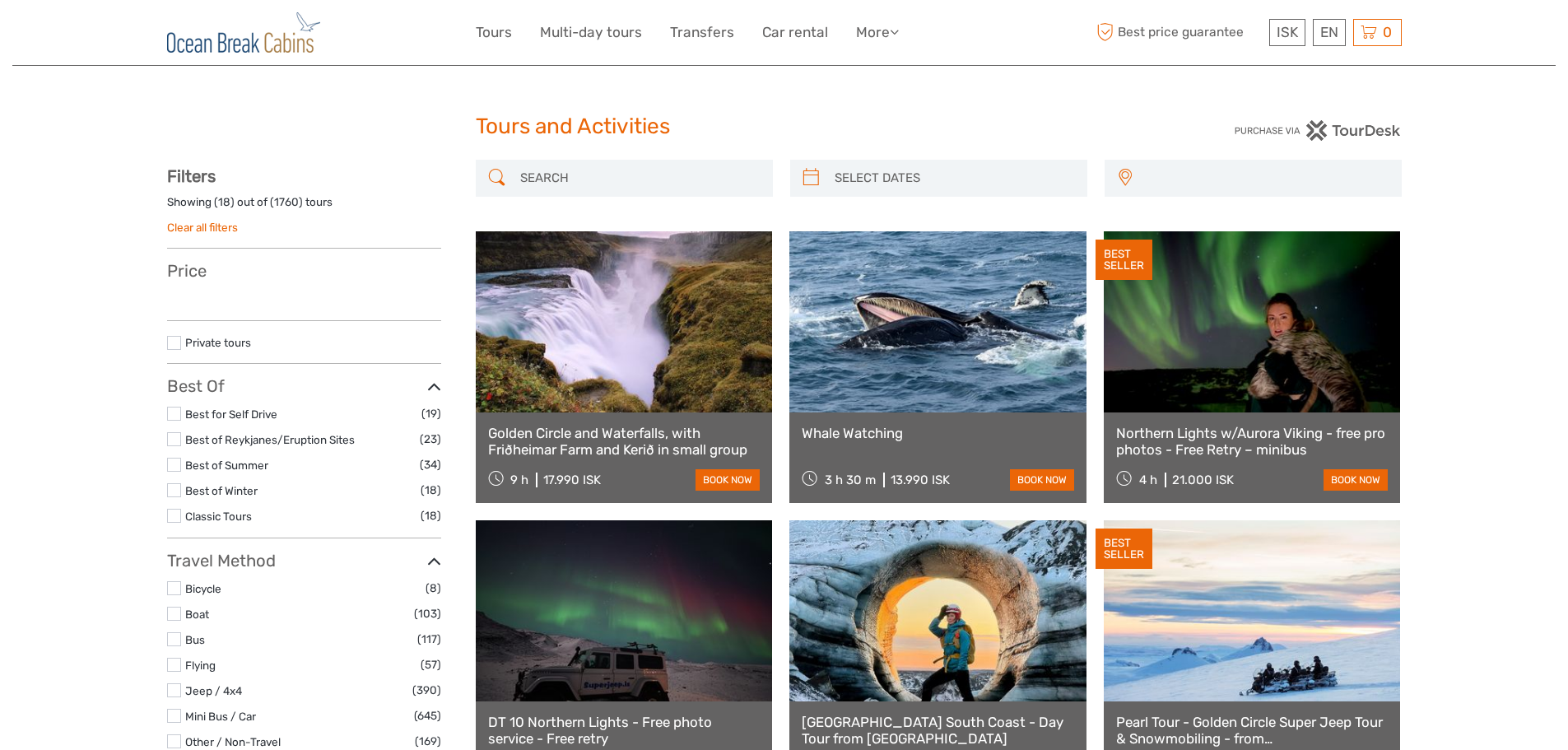
select select
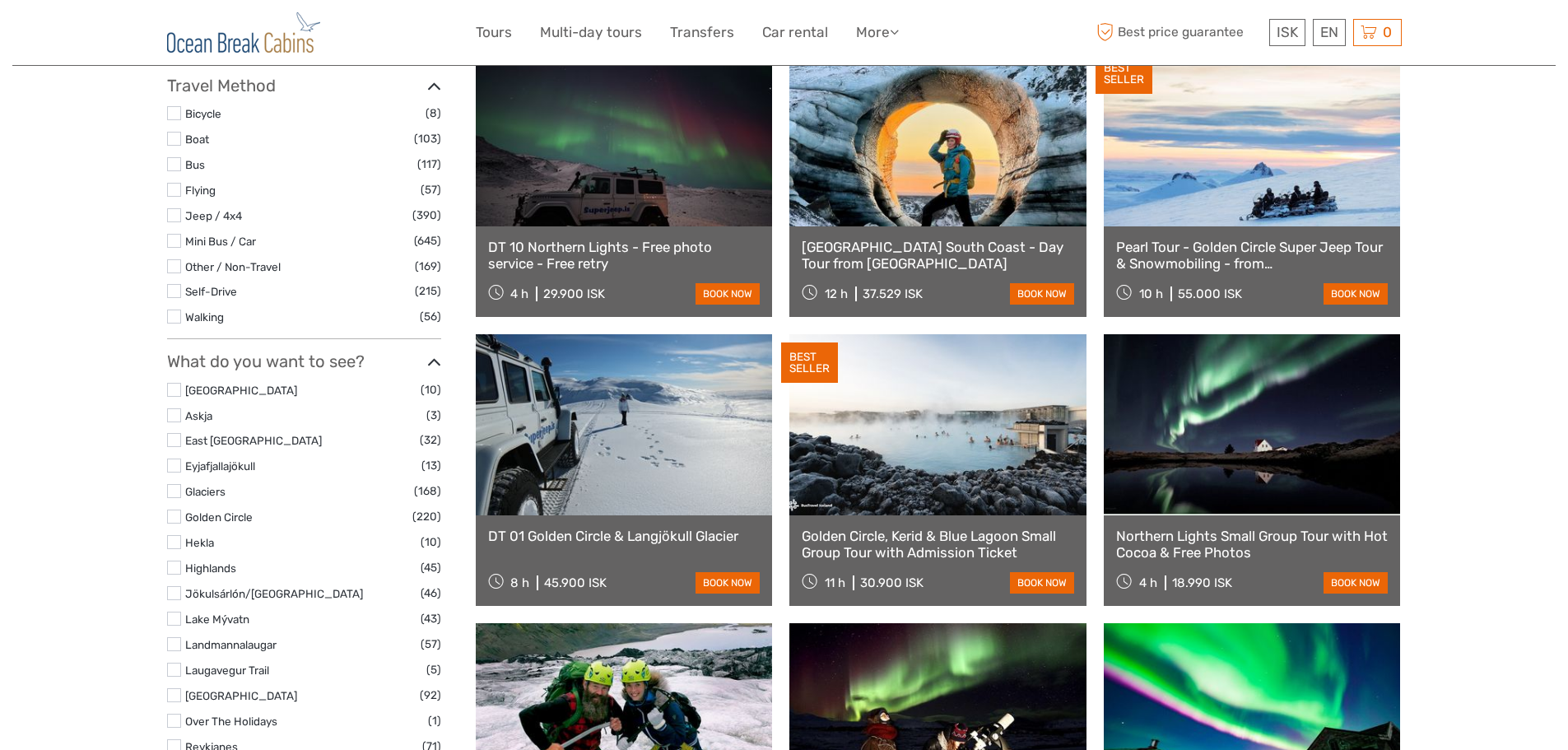
select select
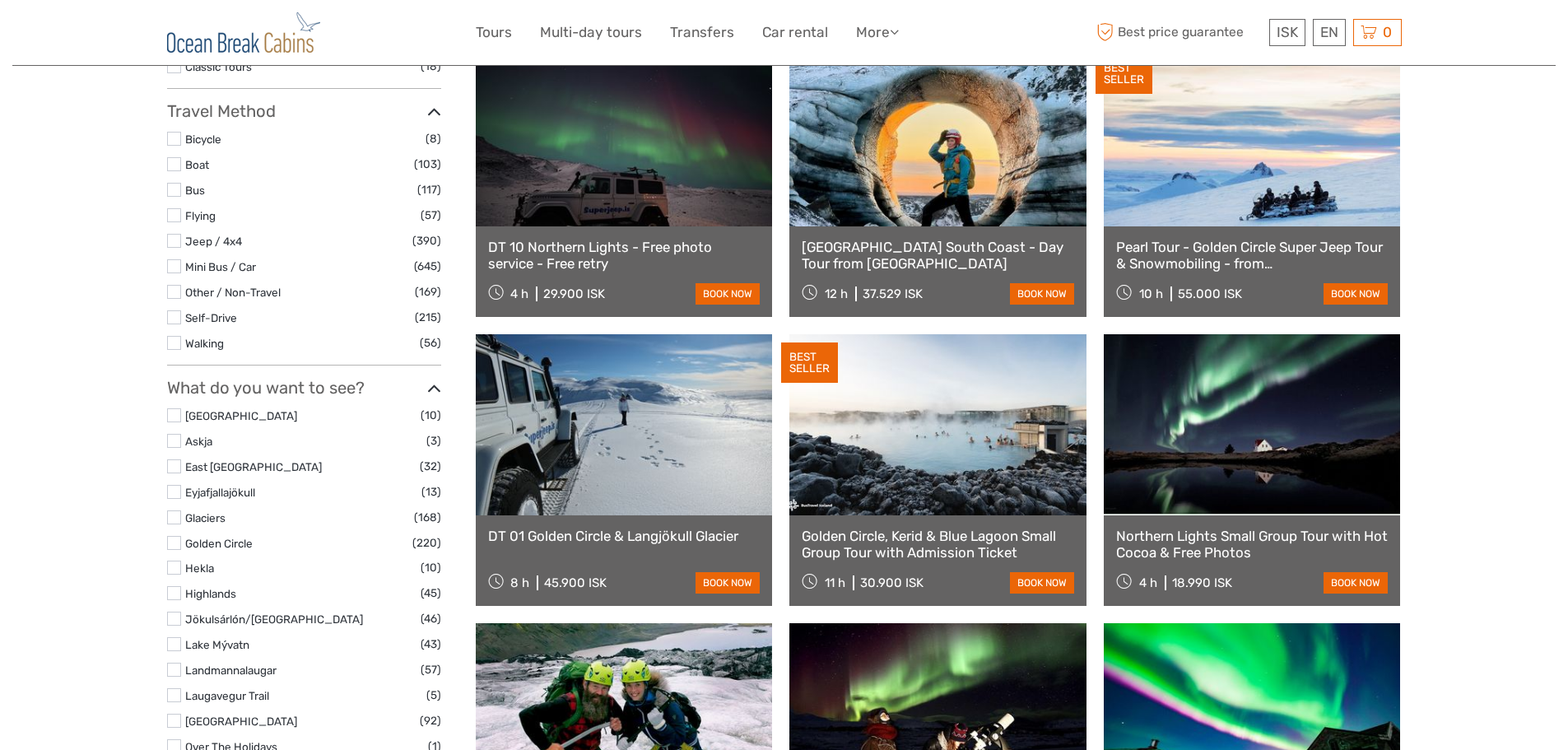
scroll to position [0, 0]
click at [983, 446] on link at bounding box center [939, 425] width 297 height 181
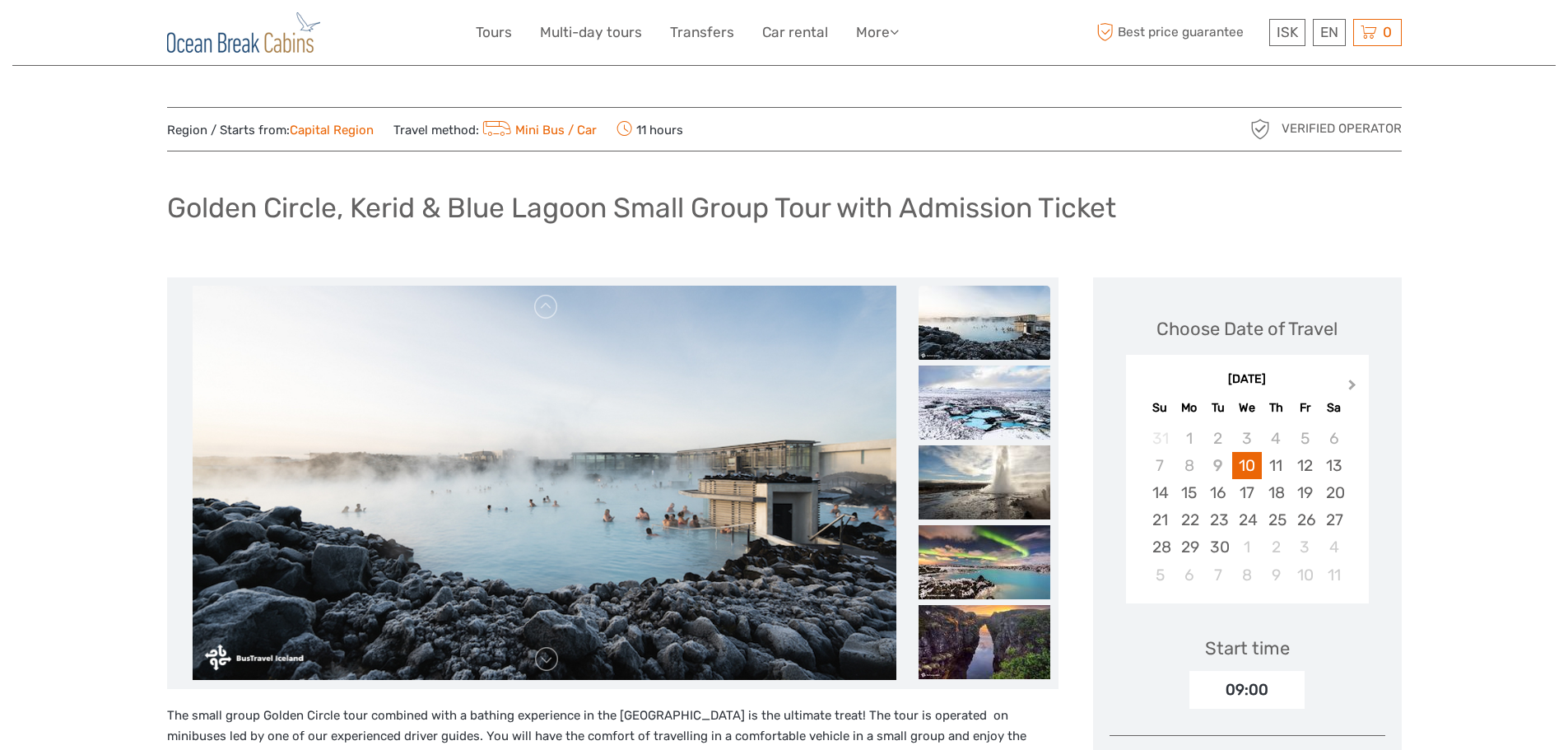
click at [1348, 390] on button "Next Month" at bounding box center [1353, 388] width 26 height 26
click at [1335, 494] on div "15" at bounding box center [1334, 492] width 29 height 27
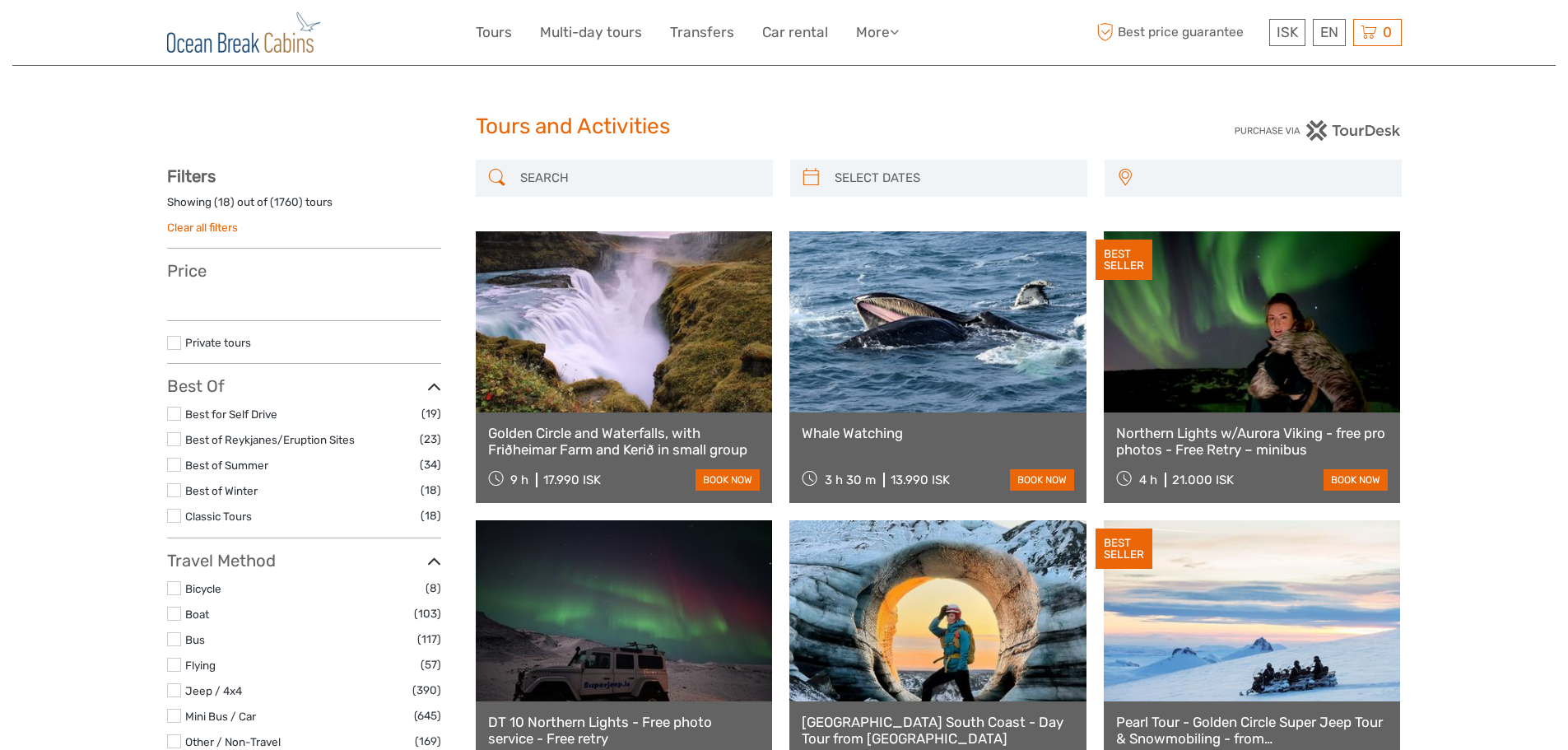
select select
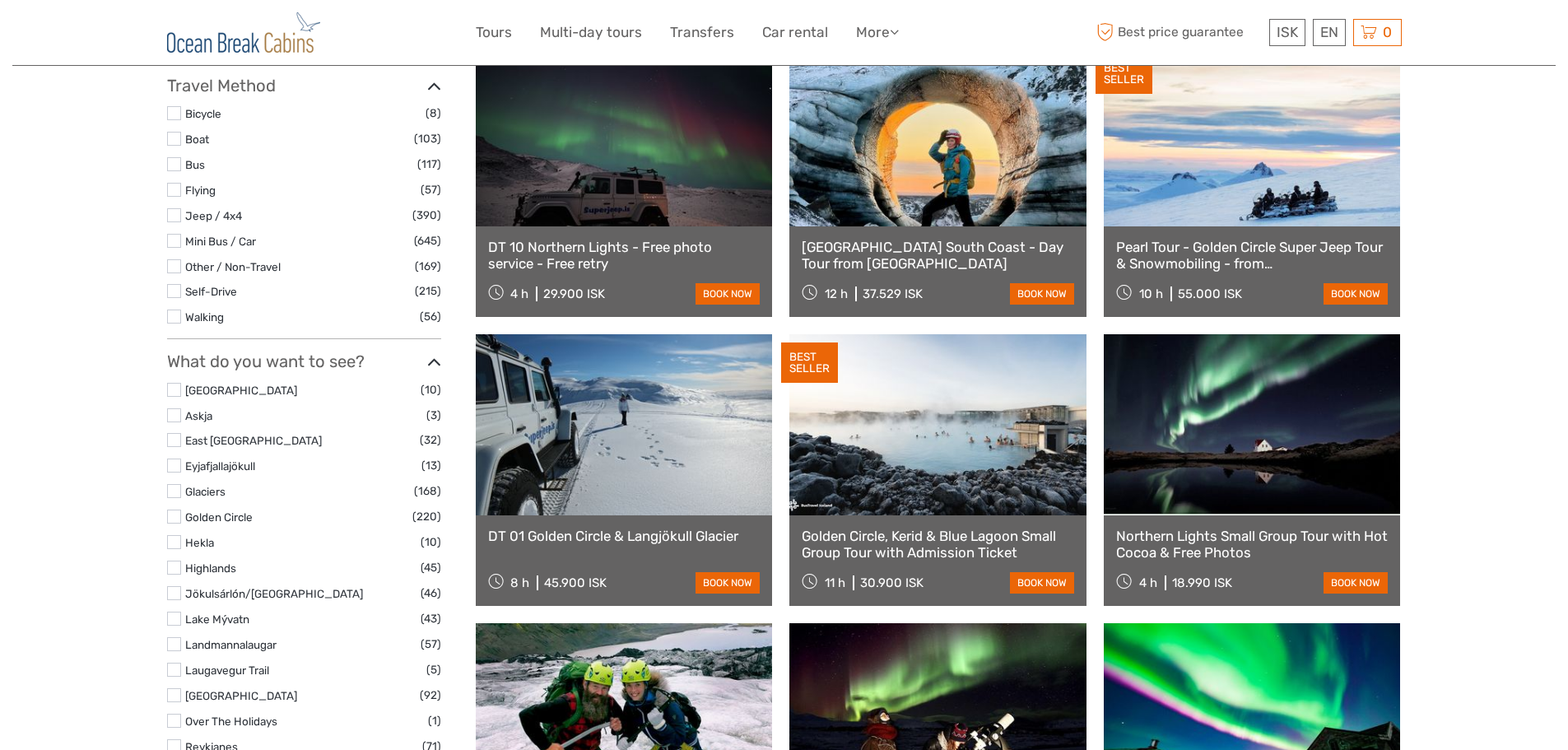
select select
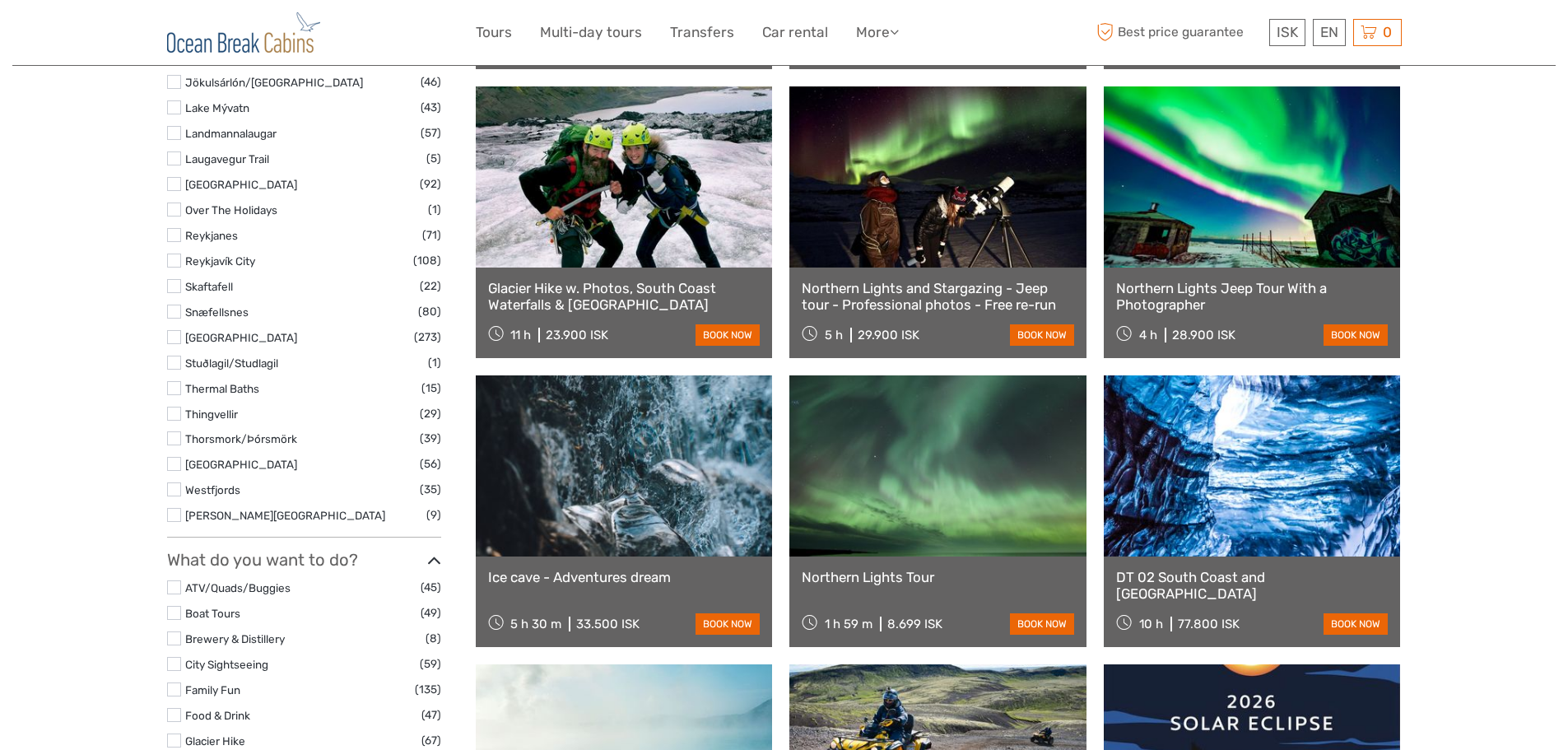
scroll to position [998, 0]
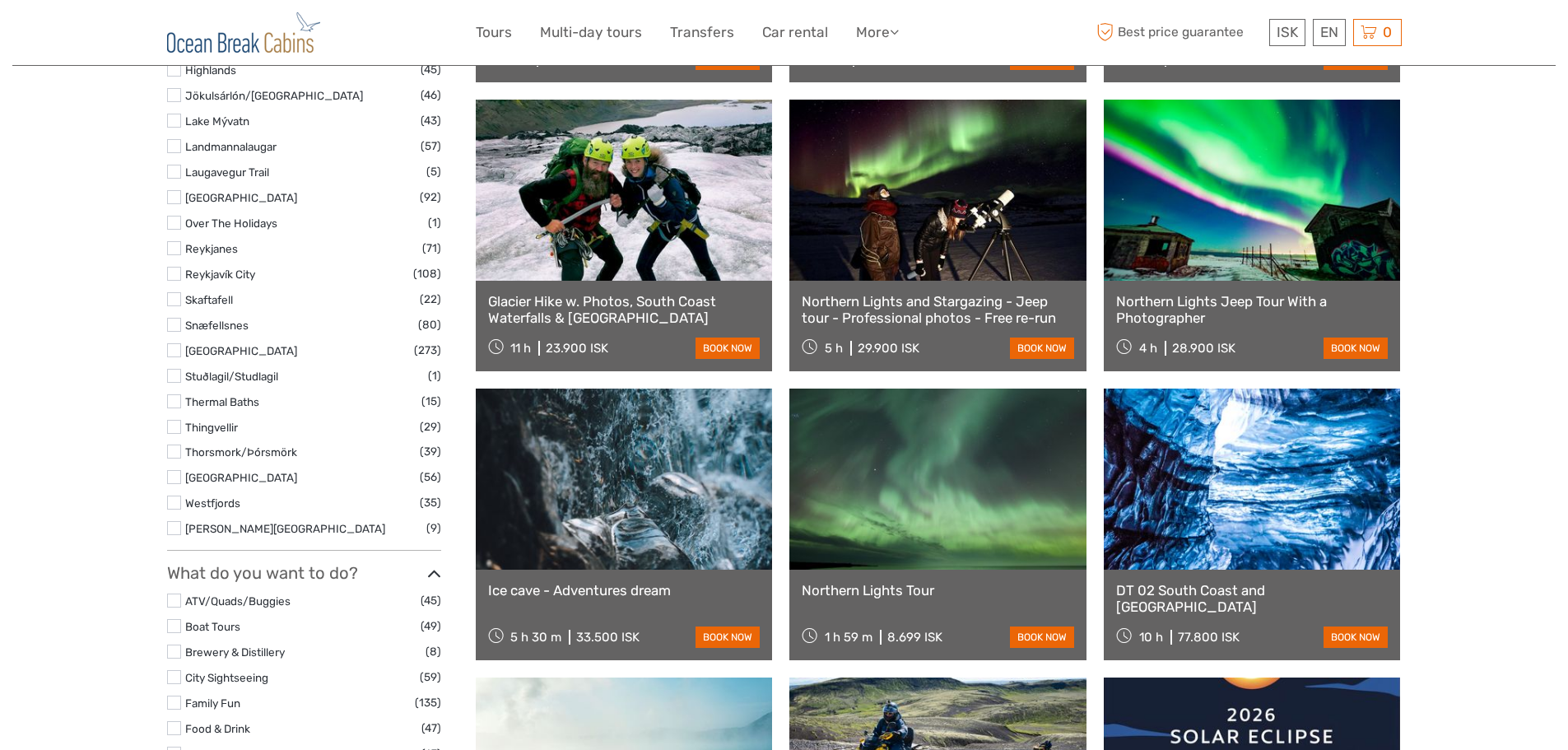
click at [1281, 209] on link at bounding box center [1253, 190] width 297 height 181
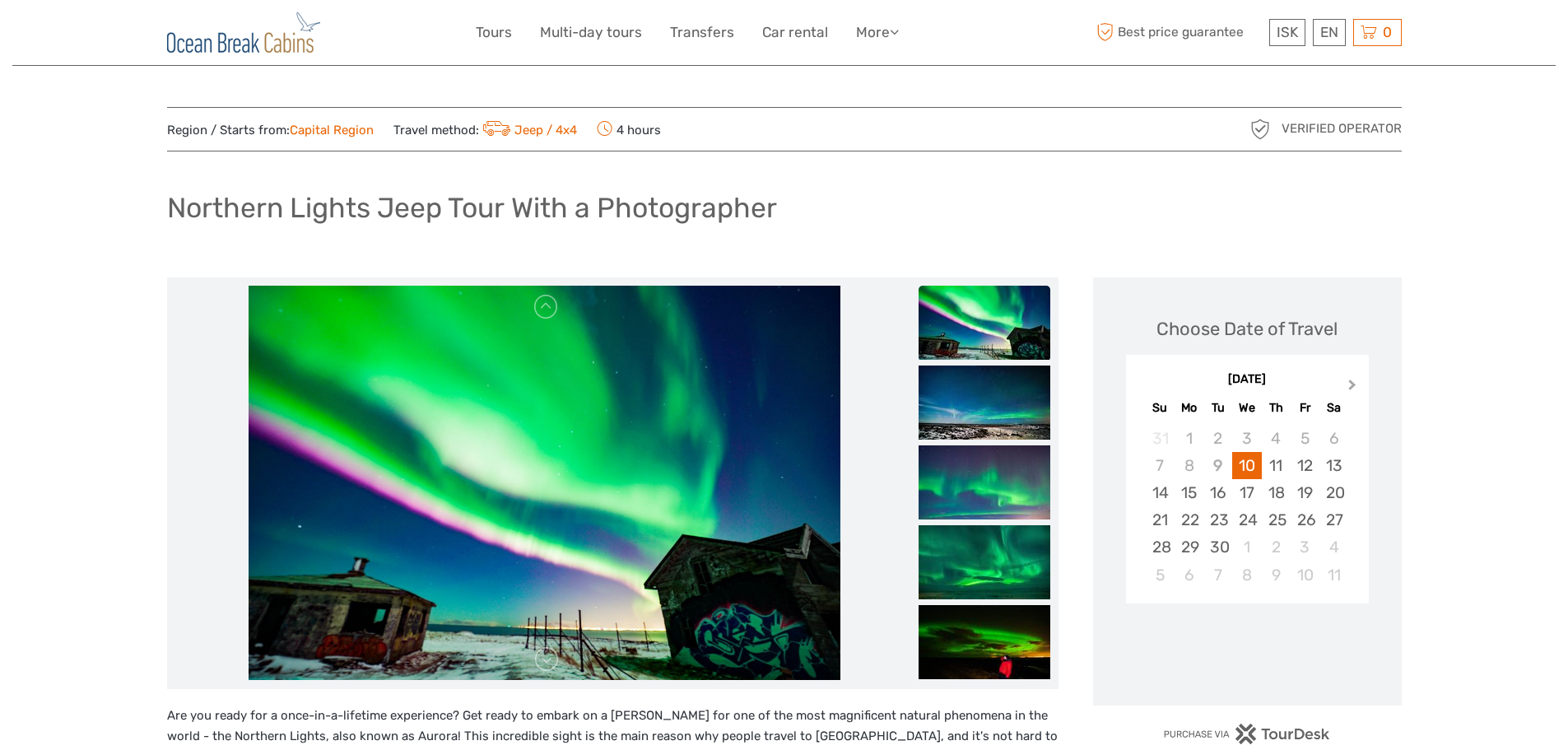
click at [1353, 379] on button "Next Month" at bounding box center [1353, 388] width 26 height 26
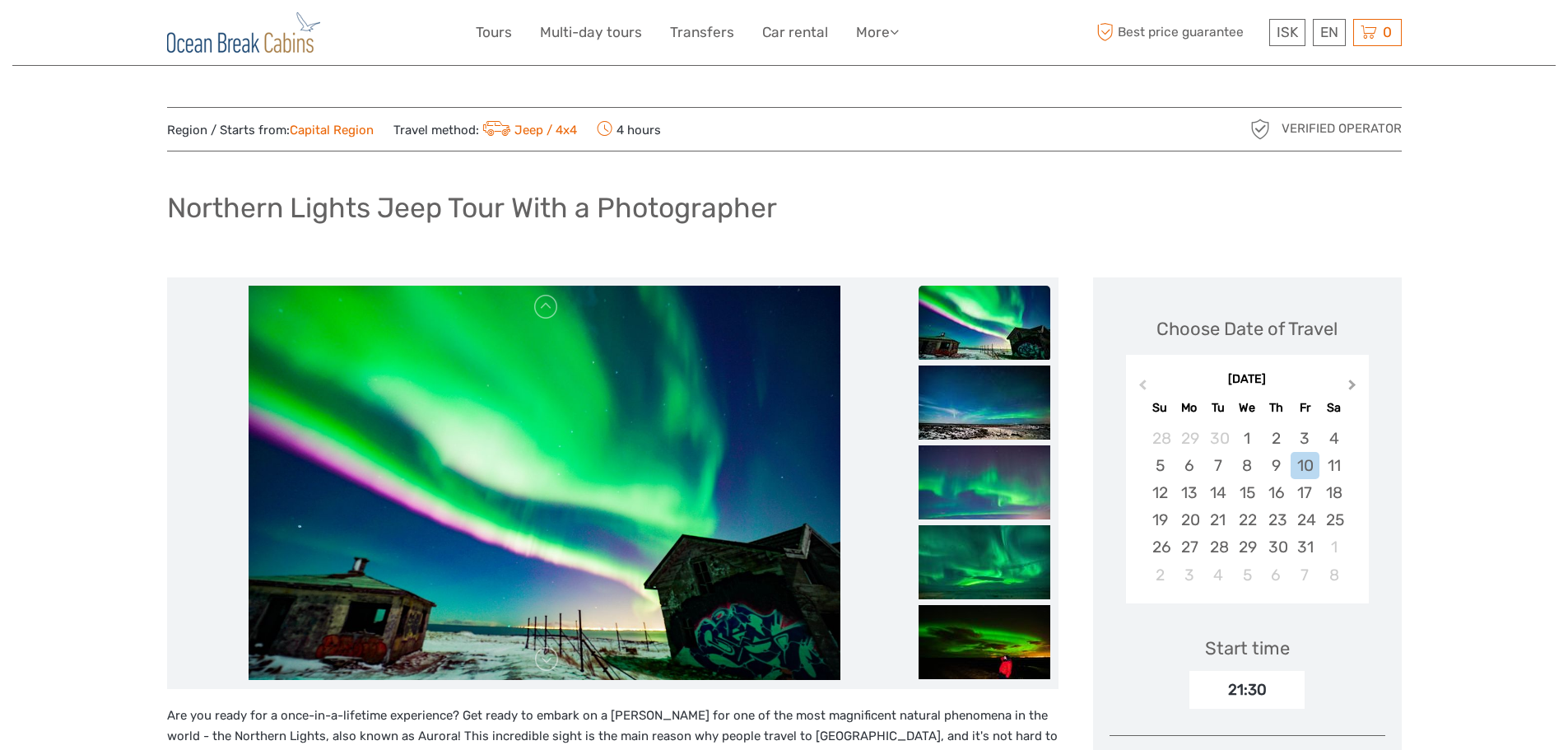
click at [1353, 379] on button "Next Month" at bounding box center [1353, 388] width 26 height 26
click at [1168, 518] on div "16" at bounding box center [1161, 519] width 29 height 27
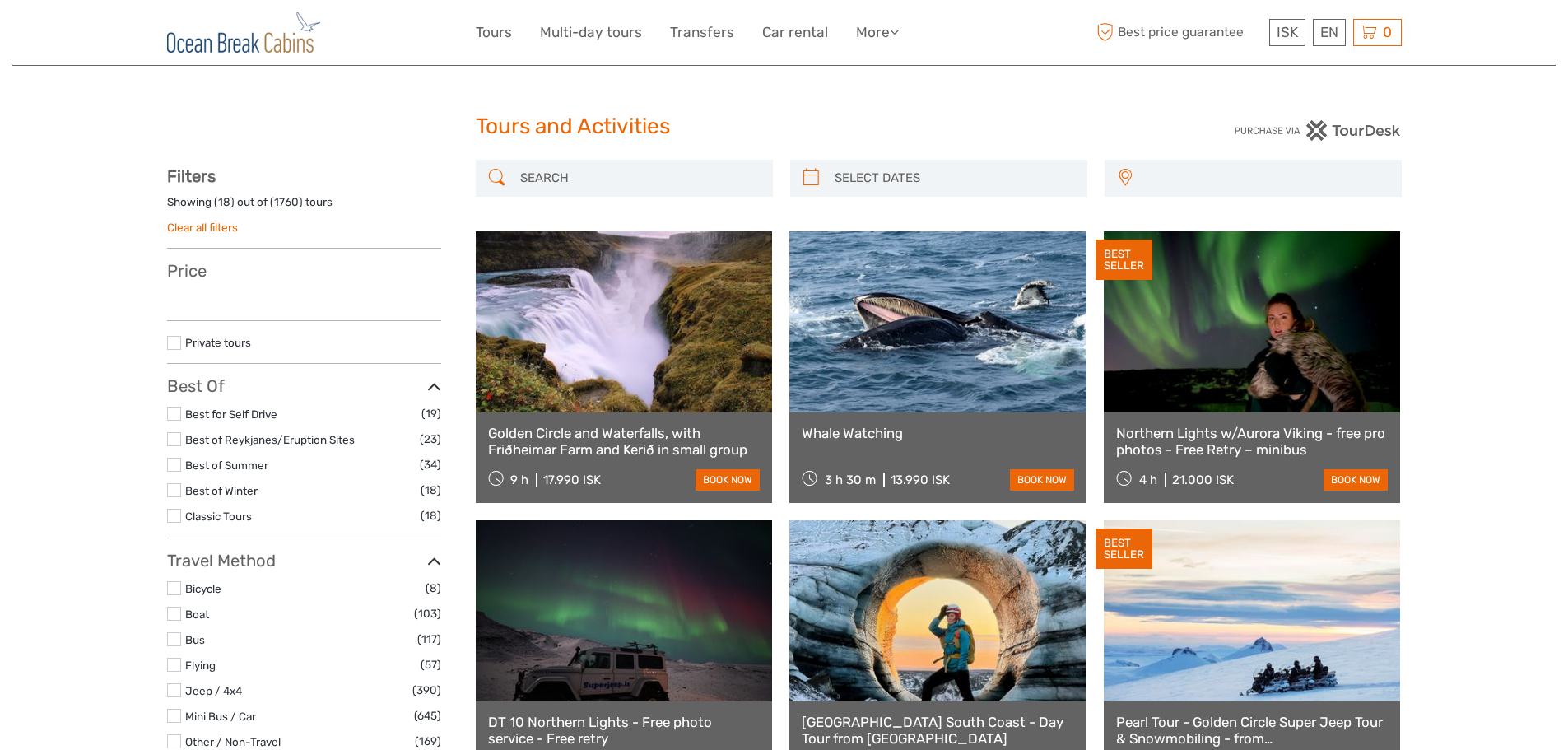
select select
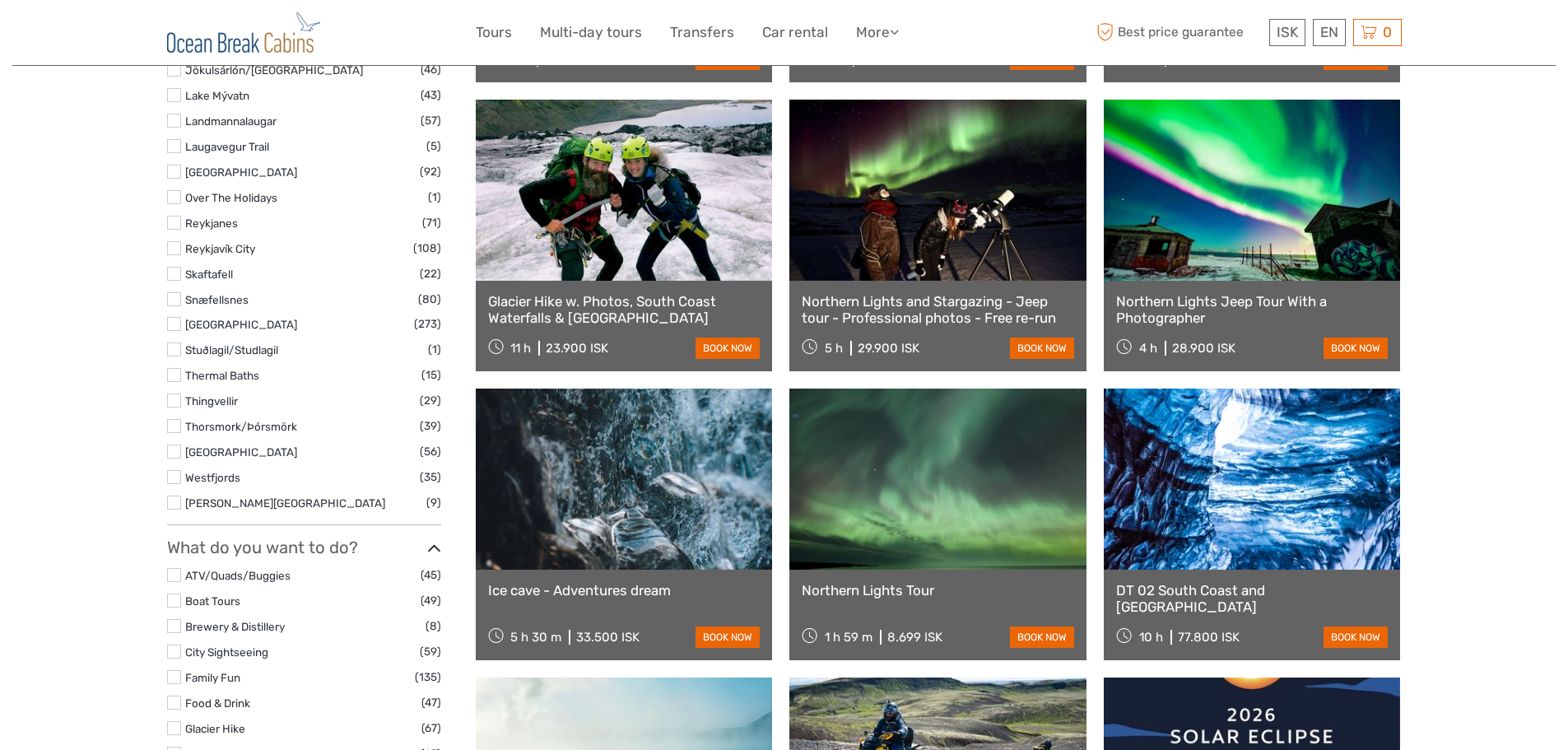
select select
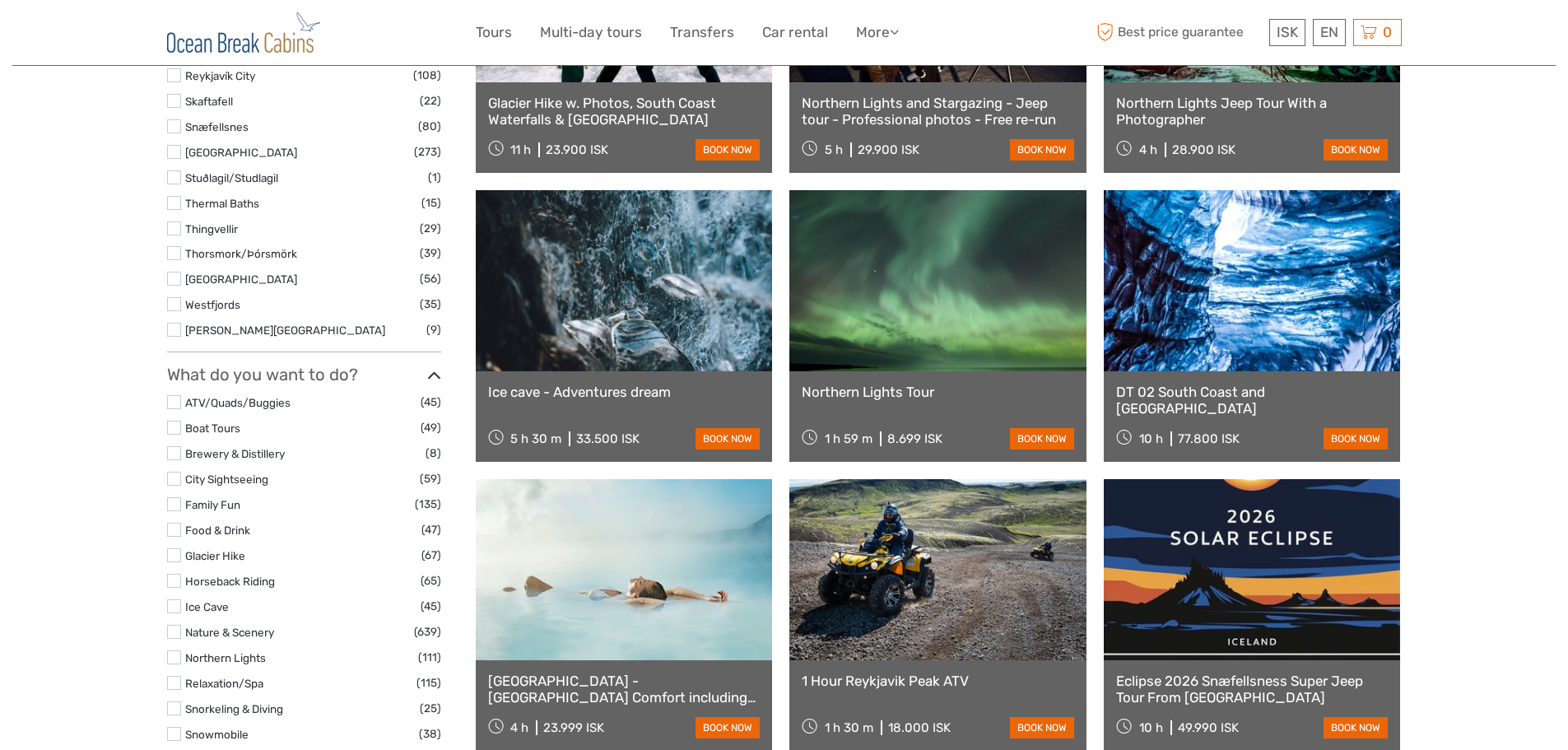
scroll to position [1230, 0]
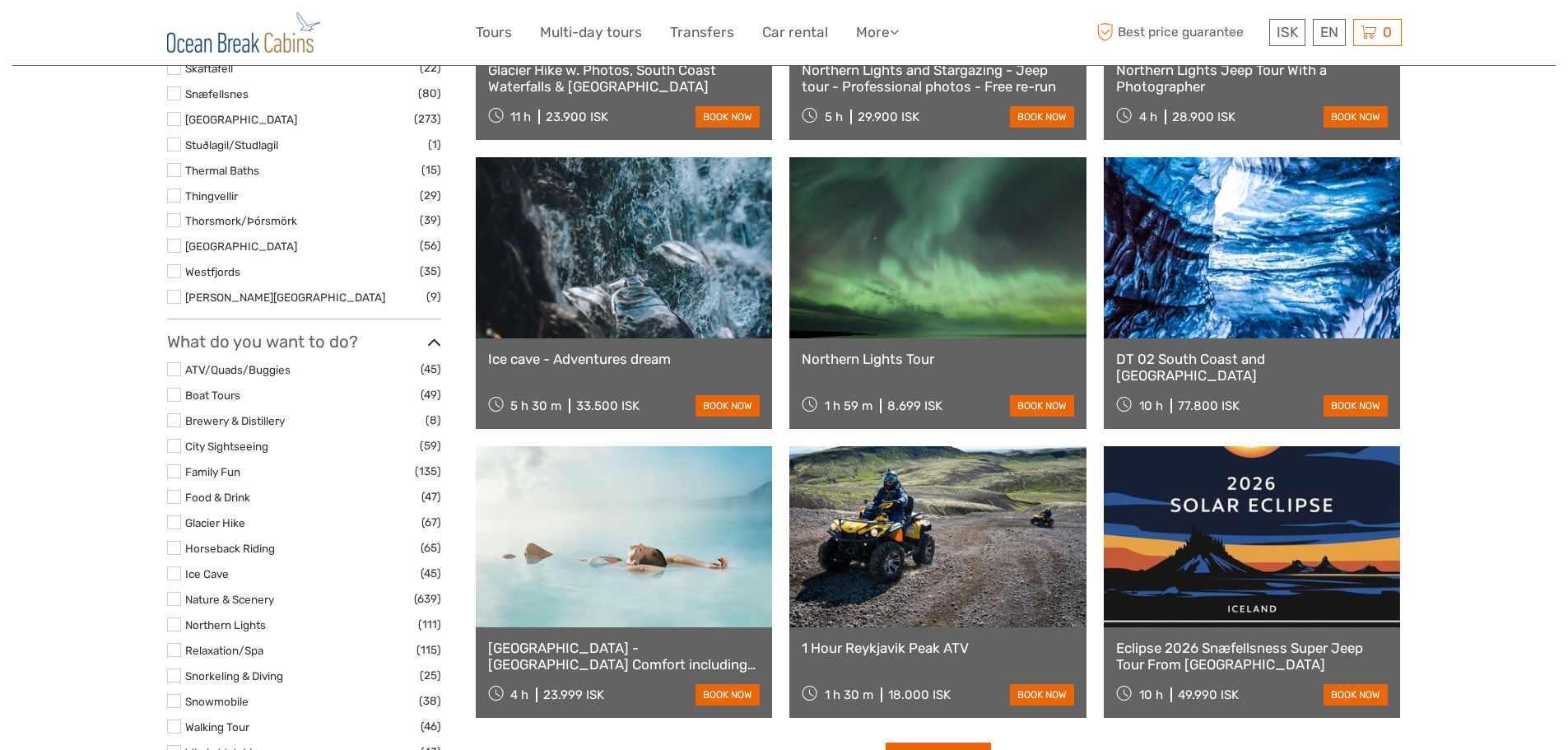
click at [1560, 379] on body "ISK ISK € $ £ EN English Español Deutsch Tours Multi-day tours Transfers Car re…" at bounding box center [784, 566] width 1568 height 3591
click at [912, 286] on link at bounding box center [939, 247] width 297 height 181
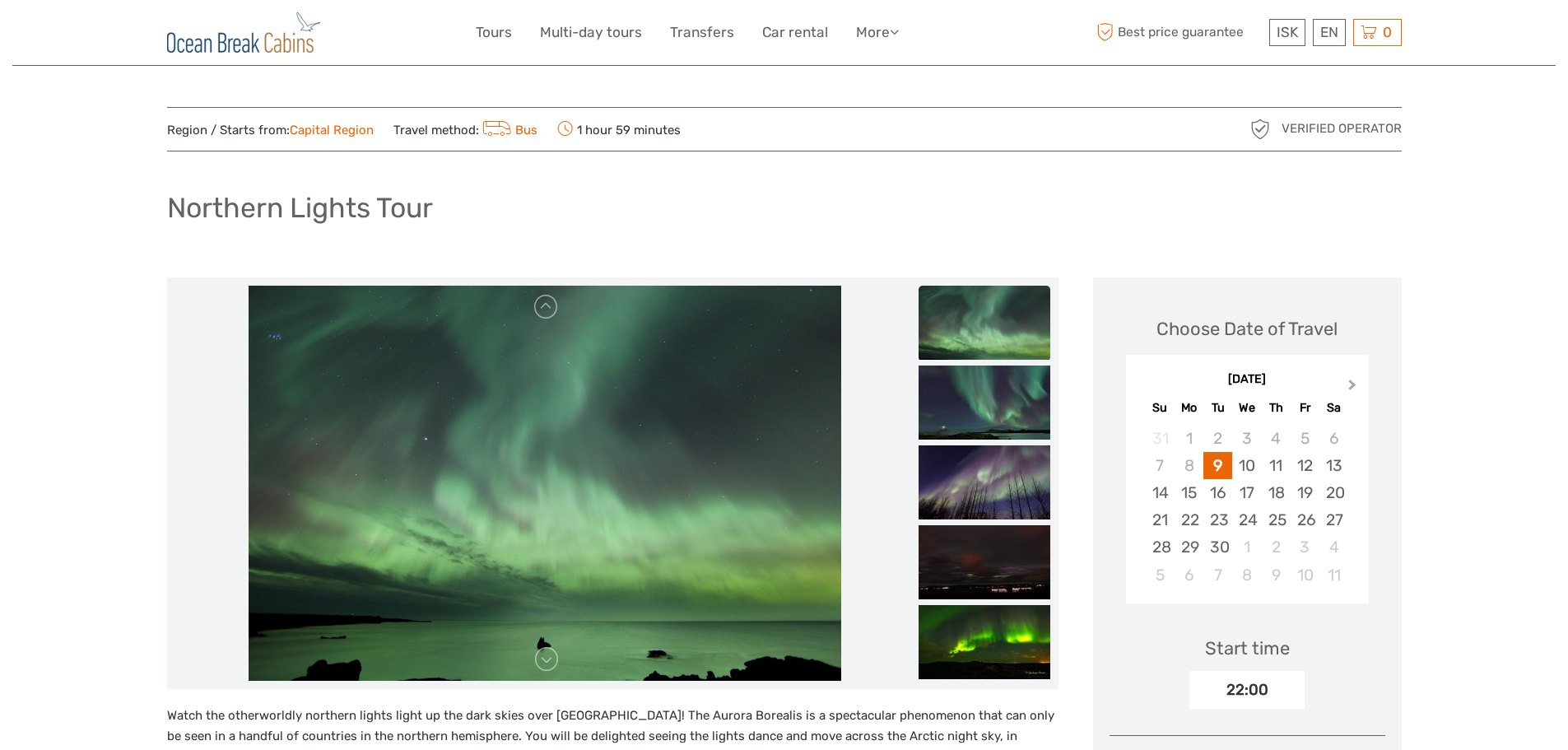
click at [1353, 385] on span "Next Month" at bounding box center [1353, 388] width 0 height 24
click at [1353, 387] on span "Next Month" at bounding box center [1353, 388] width 0 height 24
click at [1165, 516] on div "16" at bounding box center [1161, 519] width 29 height 27
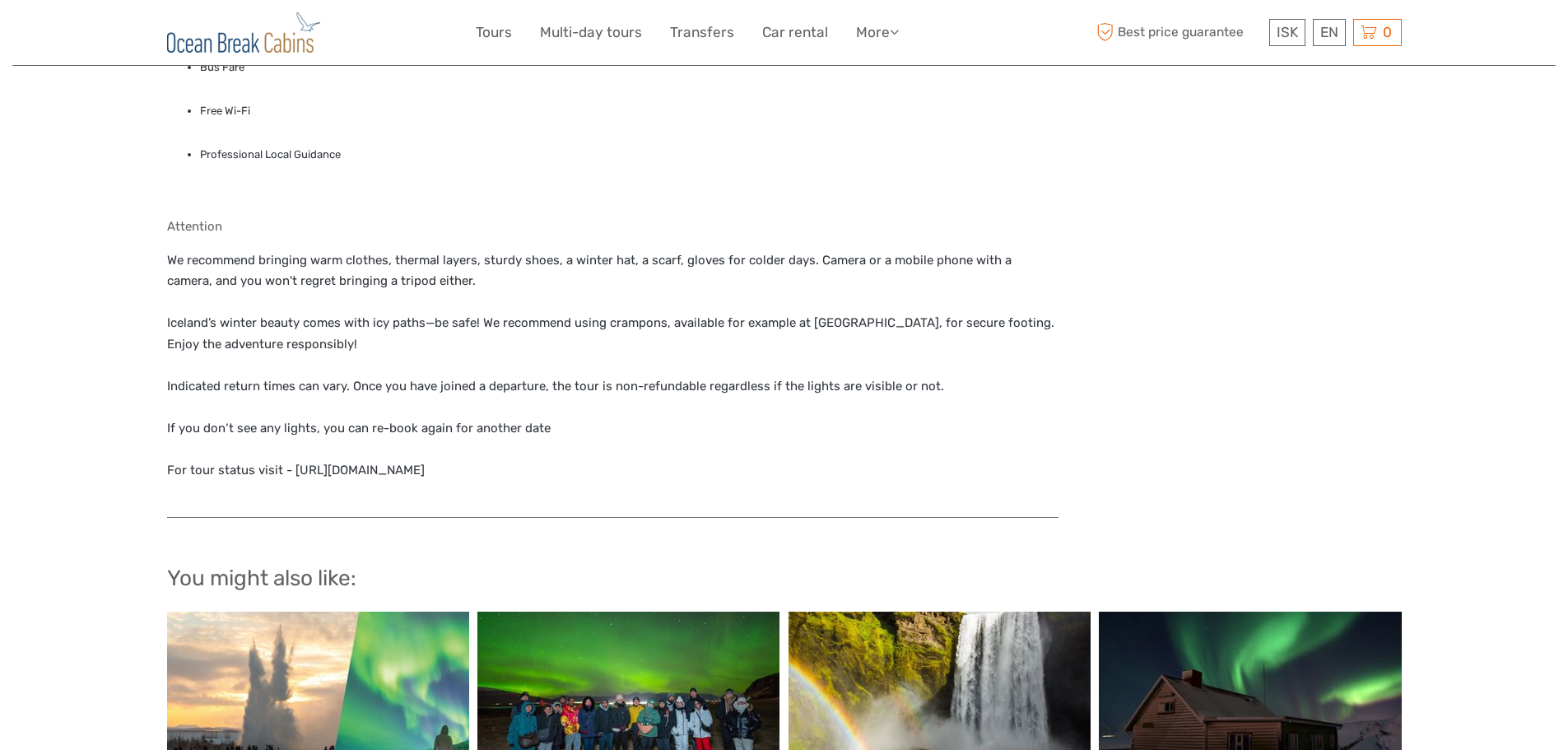
scroll to position [1433, 0]
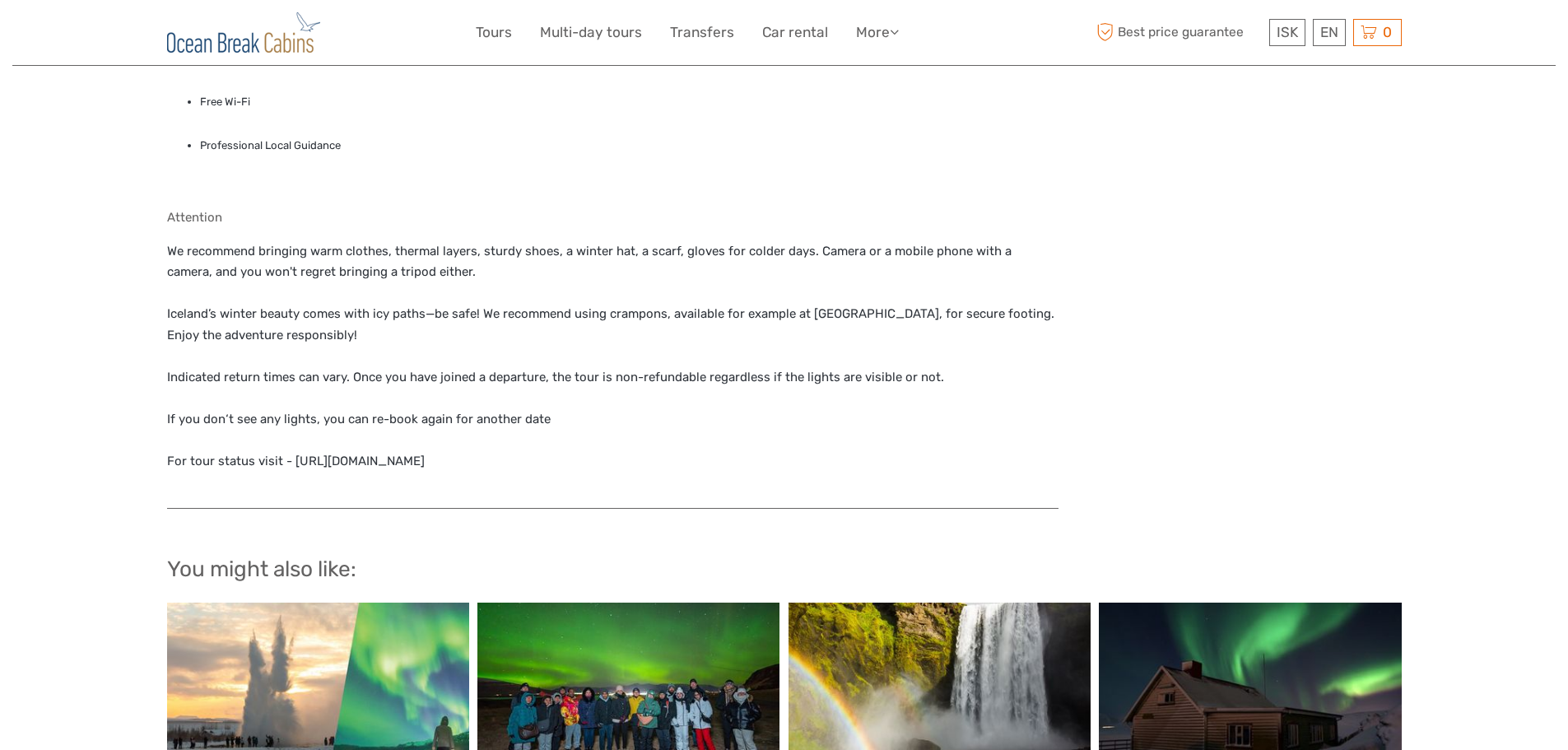
drag, startPoint x: 471, startPoint y: 463, endPoint x: 288, endPoint y: 462, distance: 183.0
click at [288, 462] on p "We recommend bringing warm clothes, thermal layers, sturdy shoes, a winter hat,…" at bounding box center [612, 357] width 891 height 231
copy p "[URL][DOMAIN_NAME]"
